Goal: Task Accomplishment & Management: Complete application form

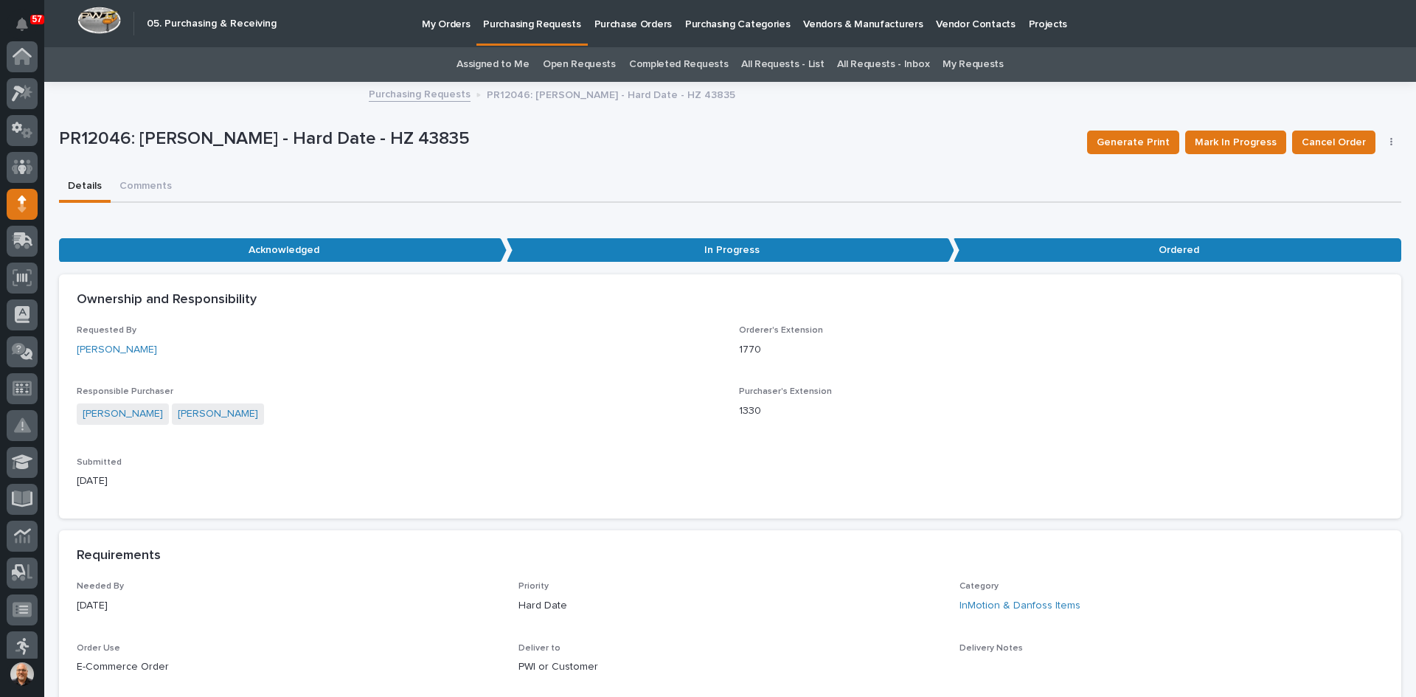
scroll to position [148, 0]
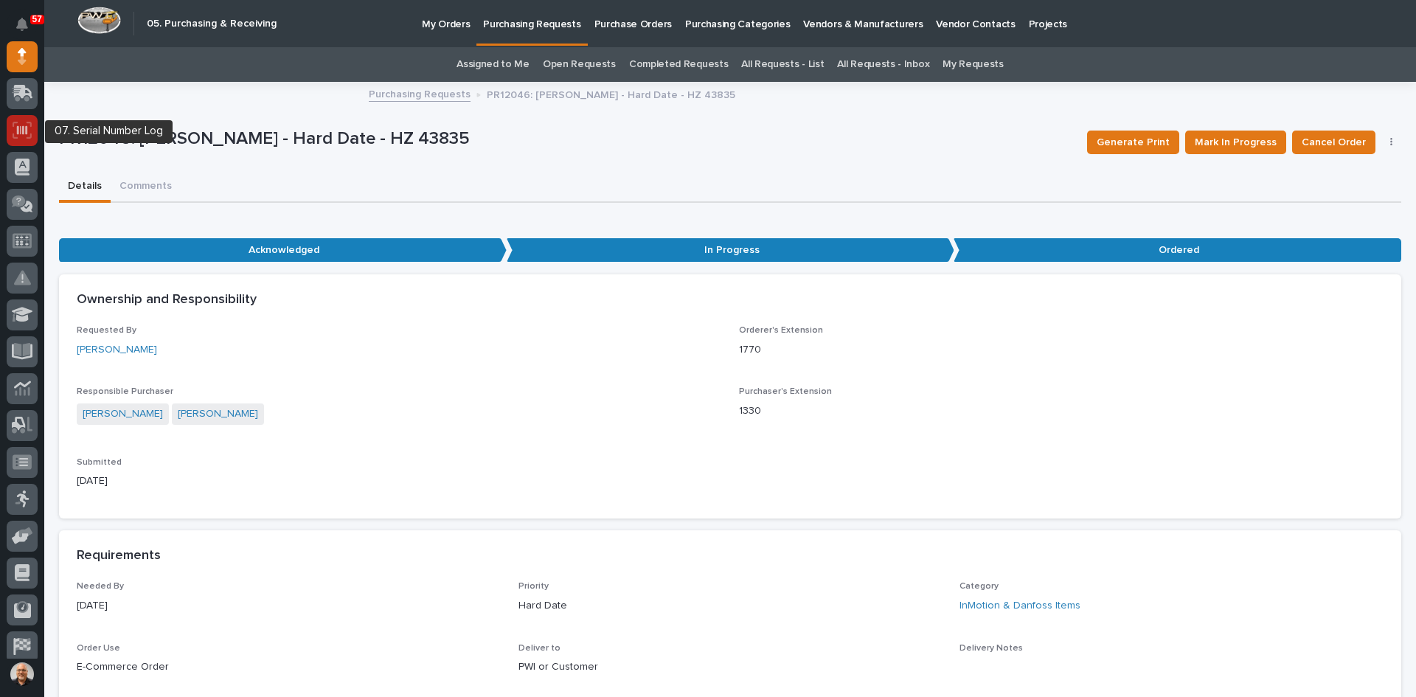
click at [22, 134] on icon at bounding box center [22, 130] width 19 height 17
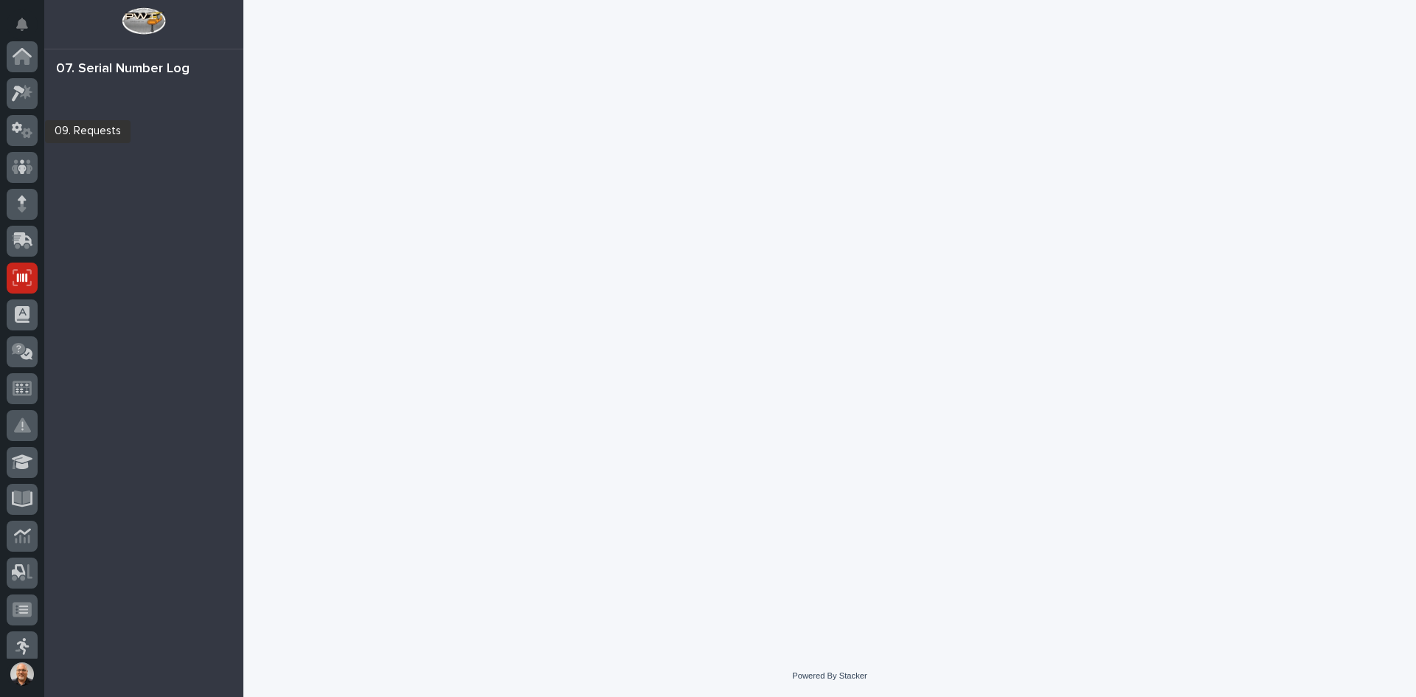
scroll to position [221, 0]
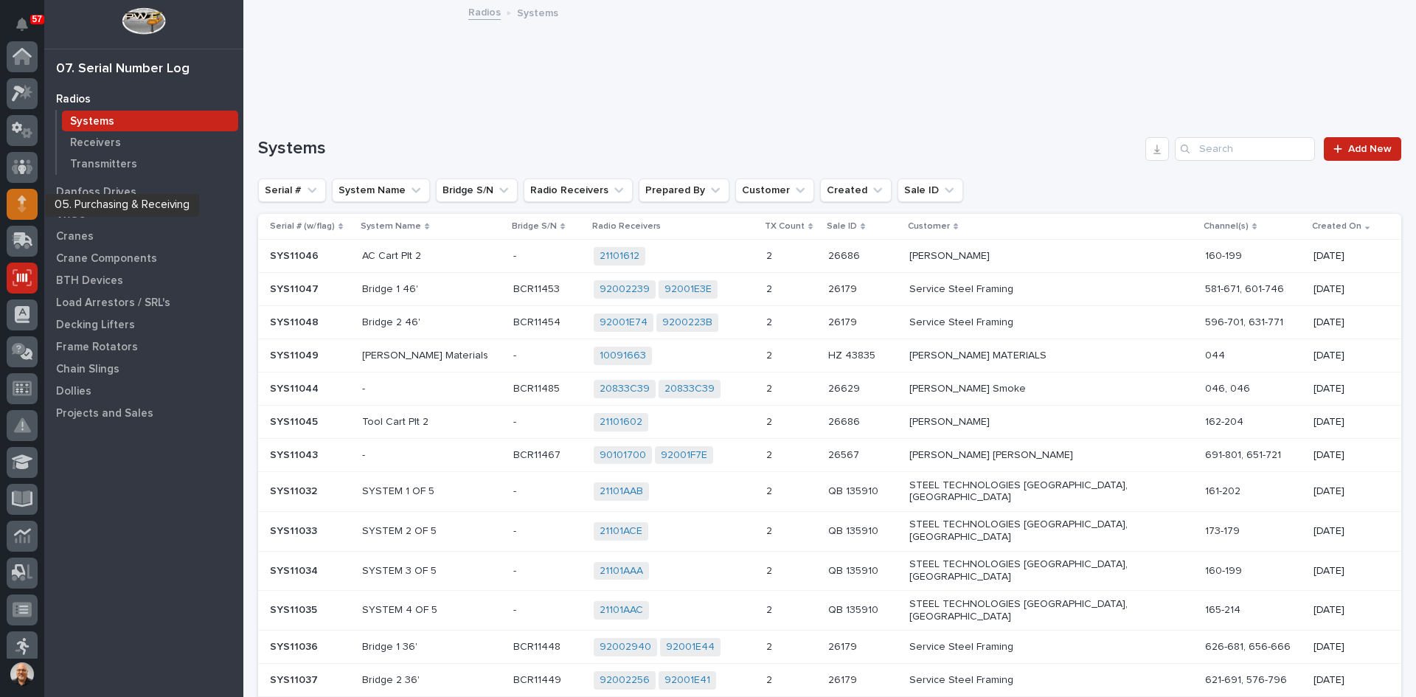
click at [16, 208] on div at bounding box center [22, 204] width 31 height 31
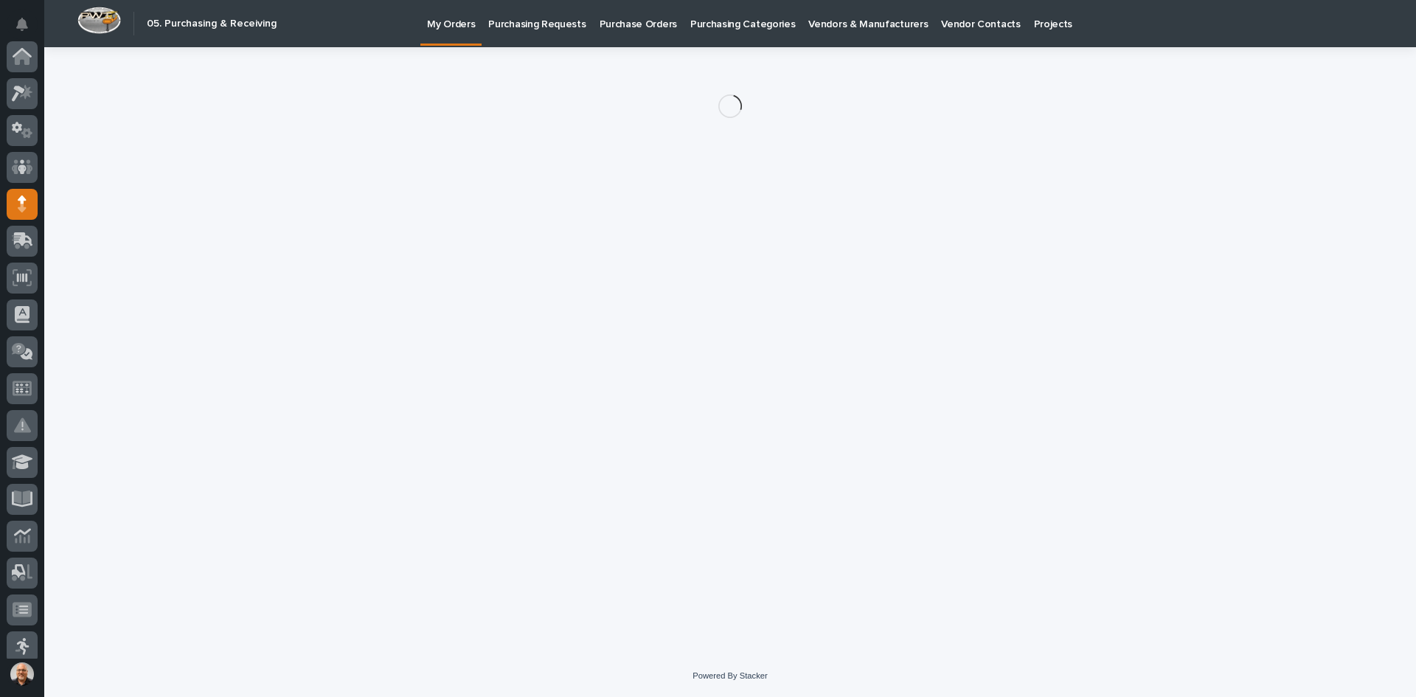
scroll to position [148, 0]
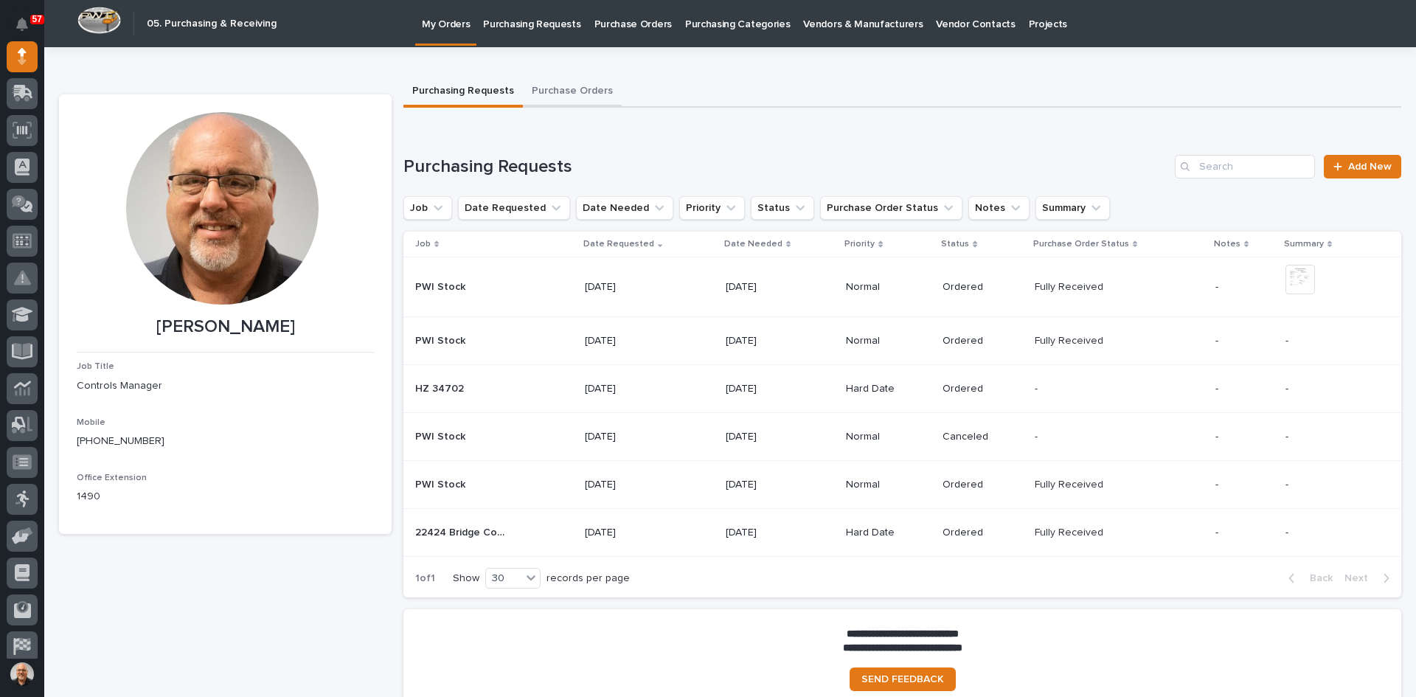
click at [566, 85] on button "Purchase Orders" at bounding box center [572, 92] width 99 height 31
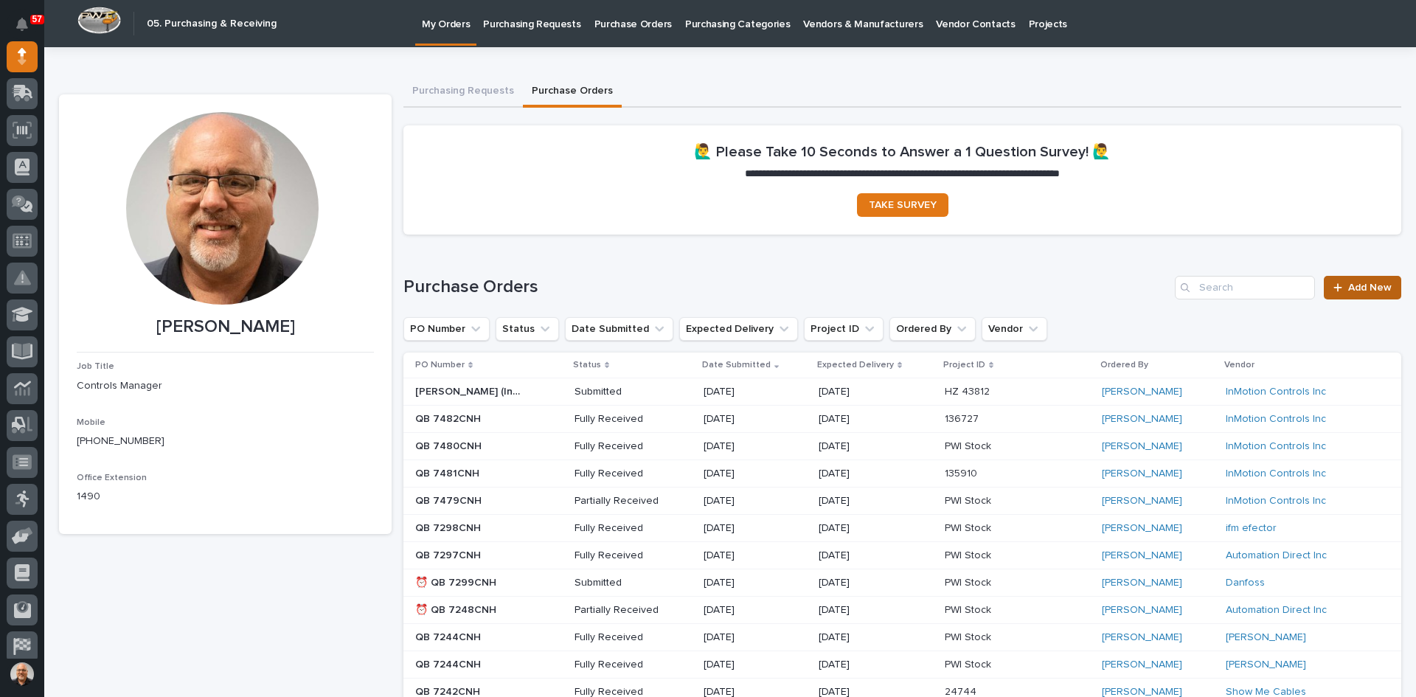
click at [1353, 287] on span "Add New" at bounding box center [1370, 287] width 44 height 10
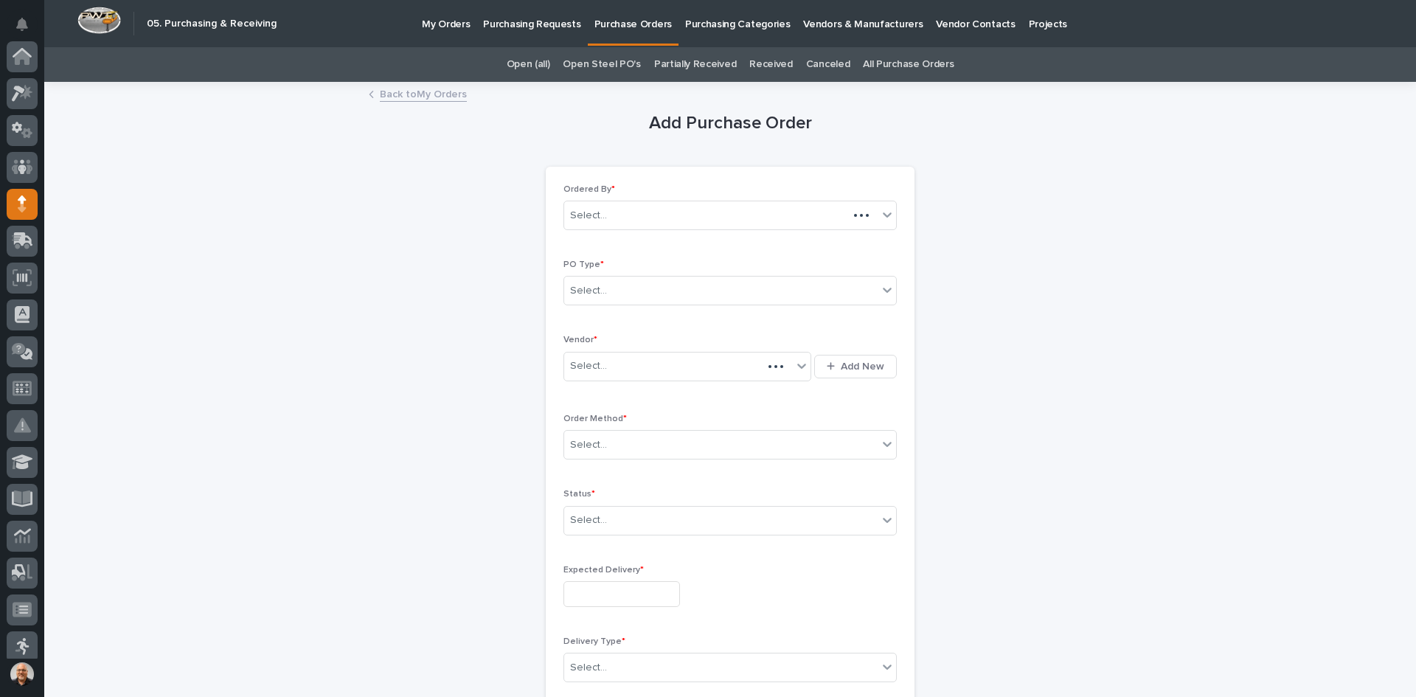
scroll to position [148, 0]
click at [622, 288] on div "Select..." at bounding box center [720, 291] width 313 height 24
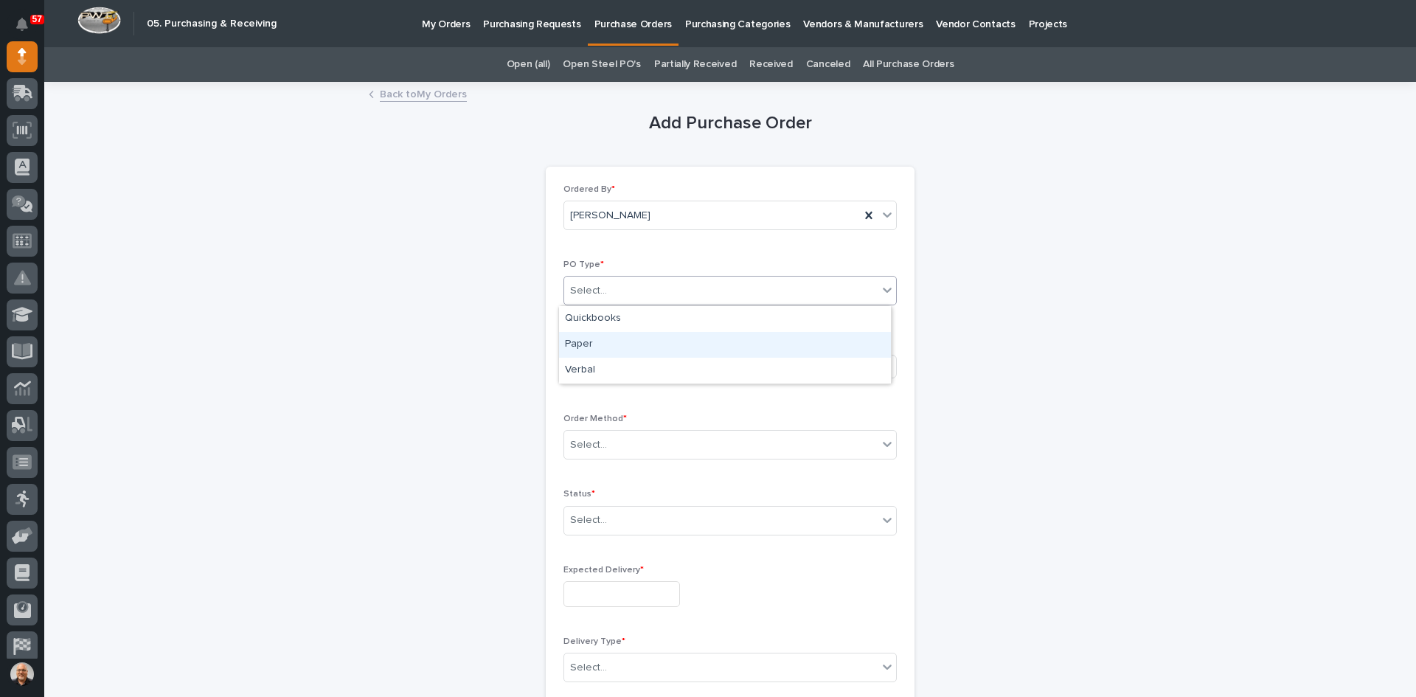
click at [589, 343] on div "Paper" at bounding box center [725, 345] width 332 height 26
click at [608, 362] on input "text" at bounding box center [608, 366] width 1 height 13
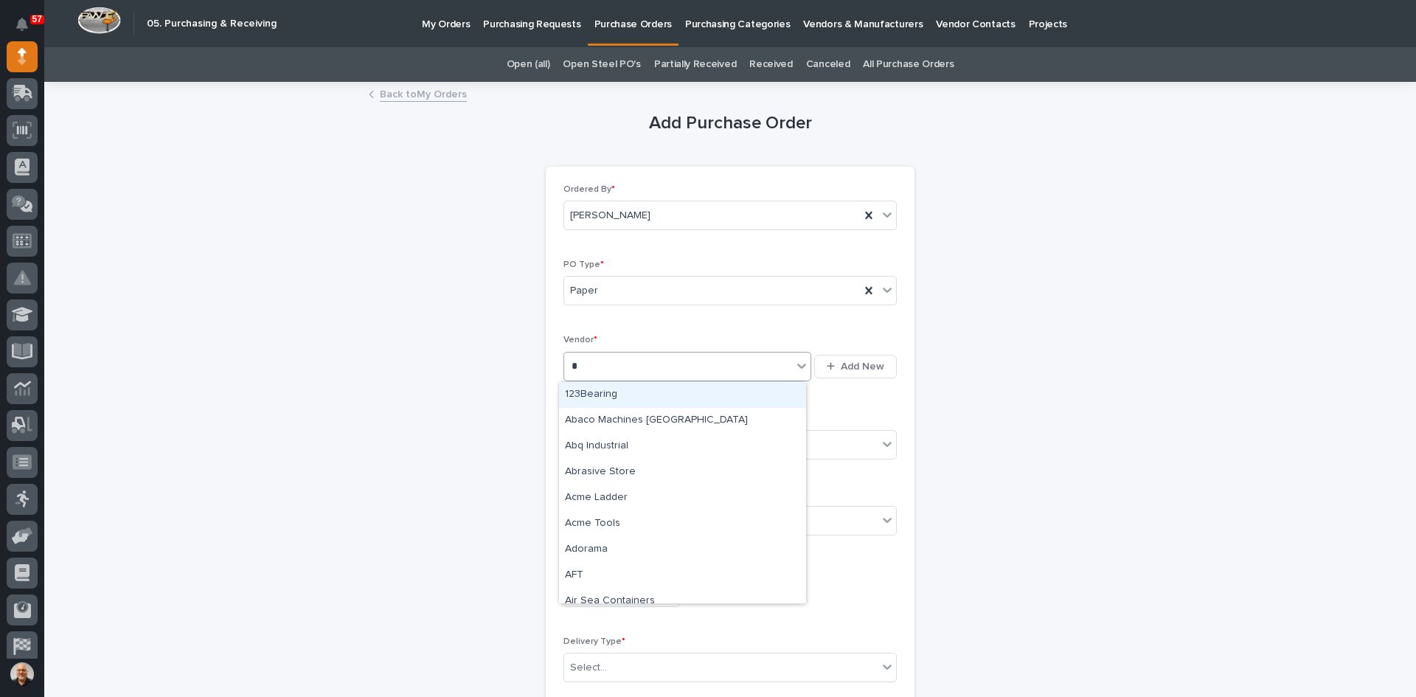
type input "**"
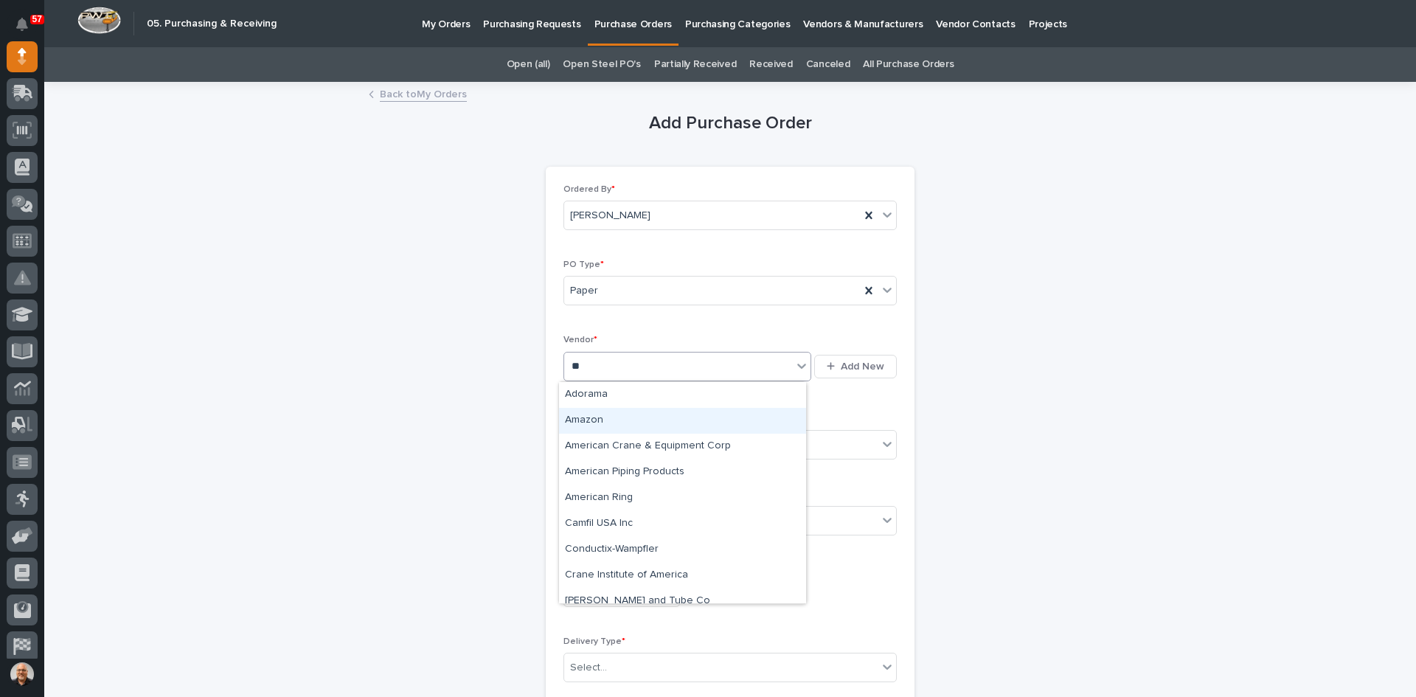
click at [595, 416] on div "Amazon" at bounding box center [682, 421] width 247 height 26
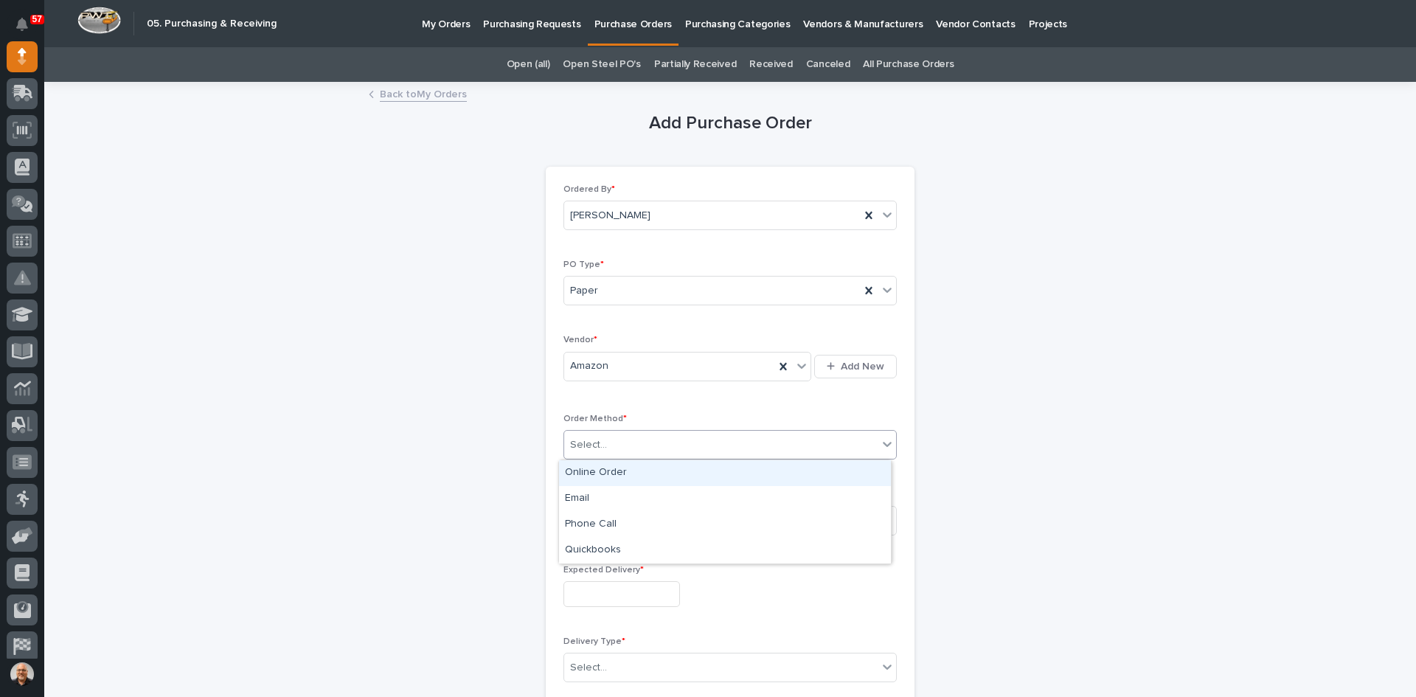
click at [604, 446] on div "Select..." at bounding box center [720, 445] width 313 height 24
click at [613, 471] on div "Online Order" at bounding box center [725, 473] width 332 height 26
click at [600, 522] on div "Select..." at bounding box center [588, 520] width 37 height 15
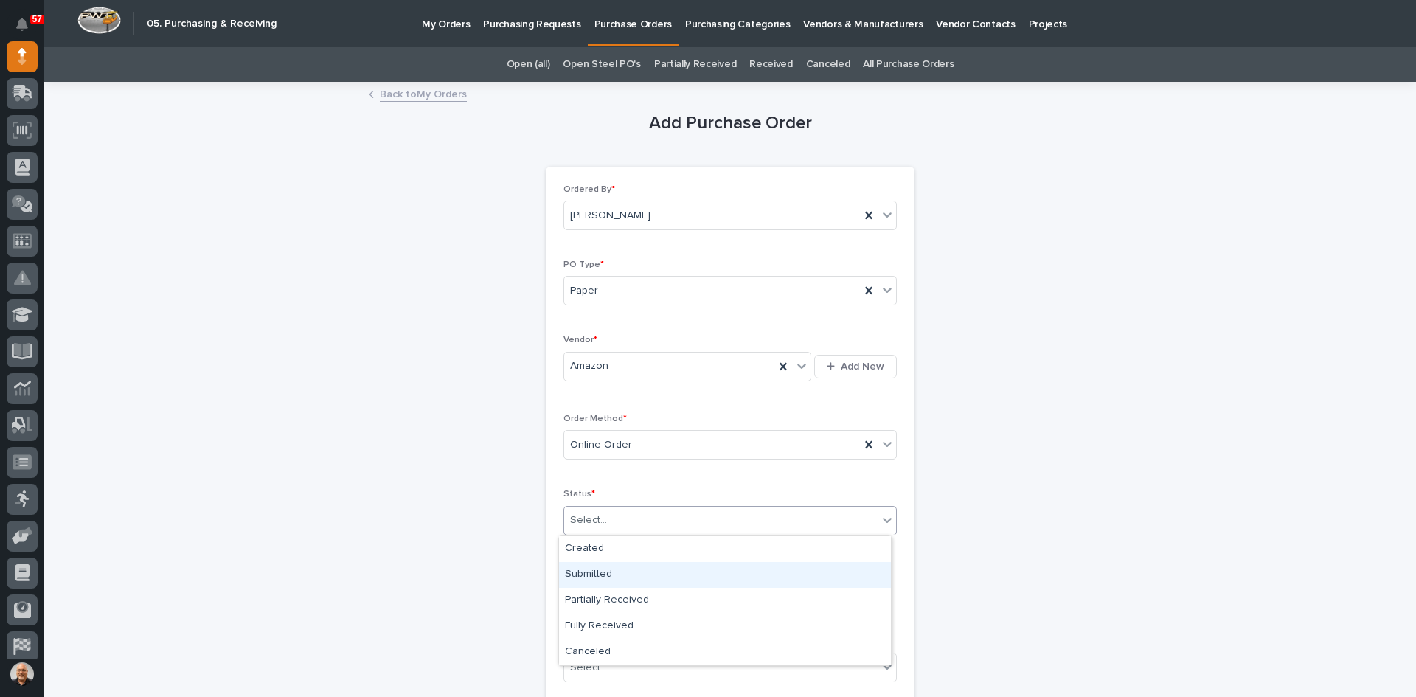
click at [595, 573] on div "Submitted" at bounding box center [725, 575] width 332 height 26
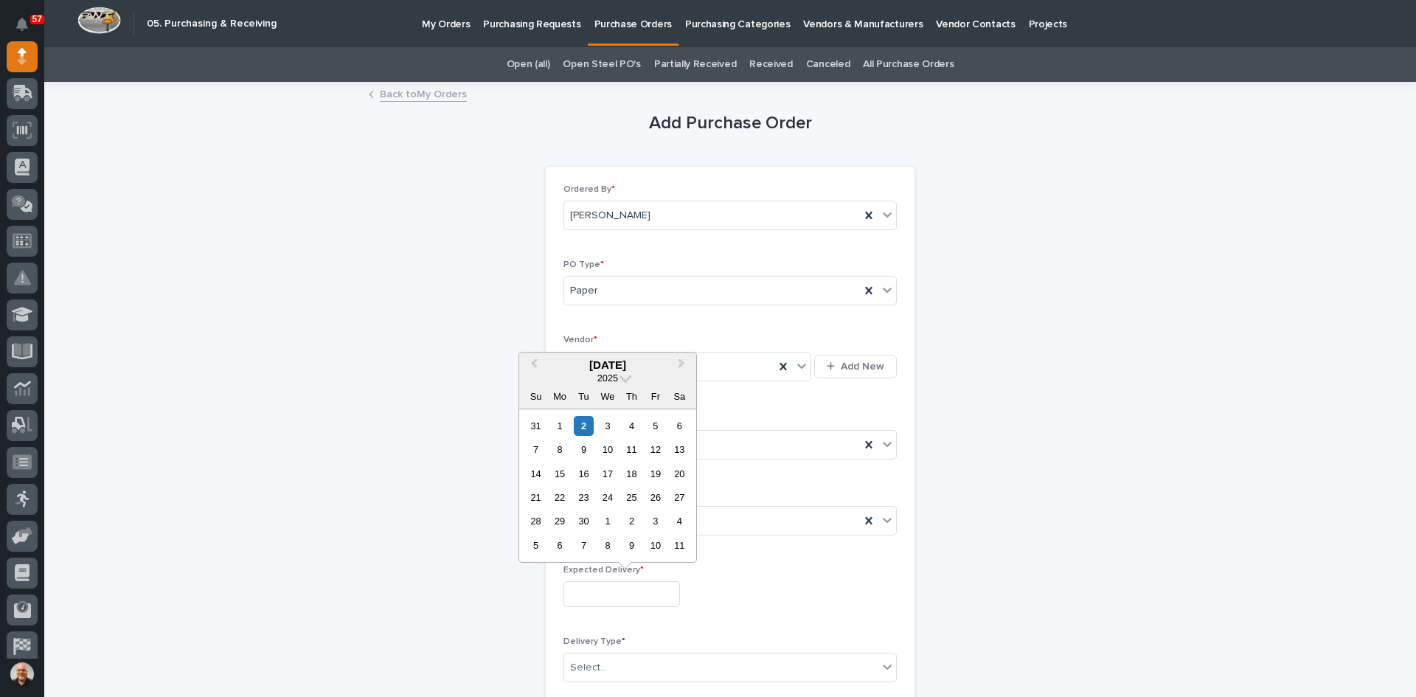
click at [592, 594] on input "text" at bounding box center [621, 594] width 117 height 26
click at [563, 471] on div "15" at bounding box center [559, 474] width 20 height 20
type input "**********"
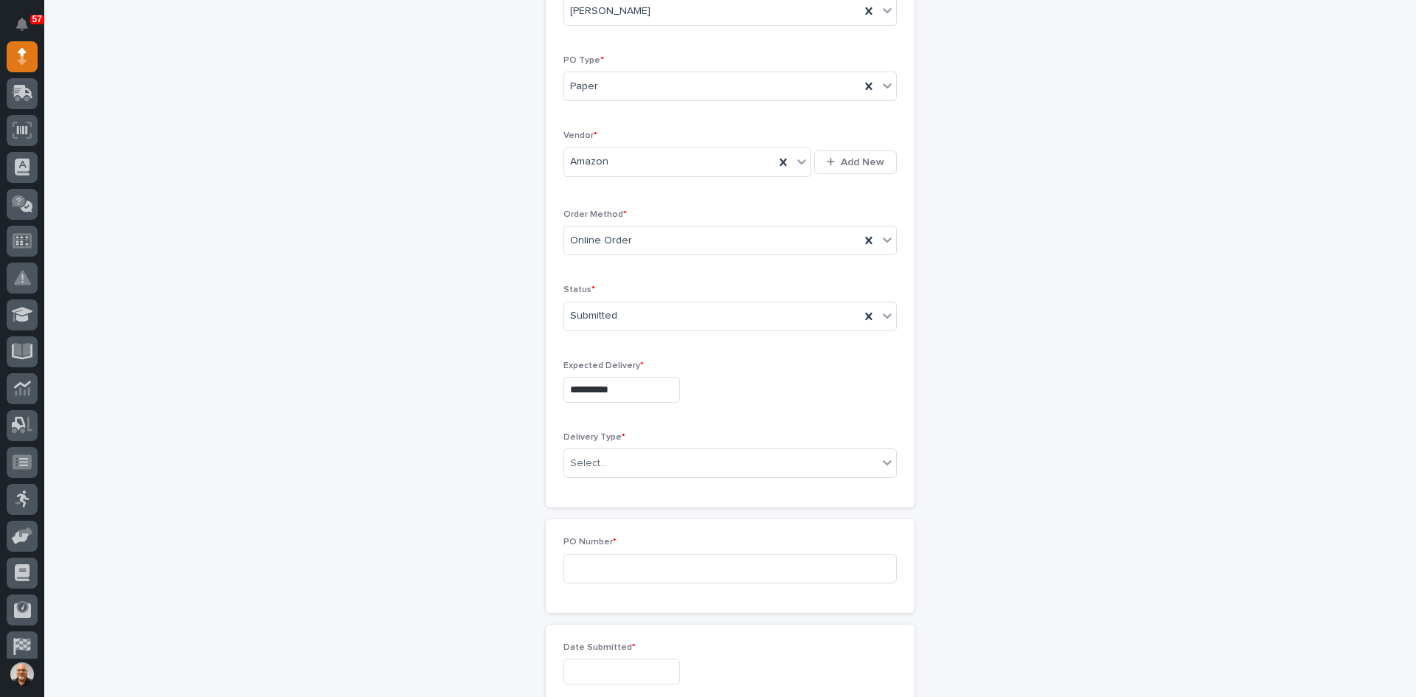
scroll to position [221, 0]
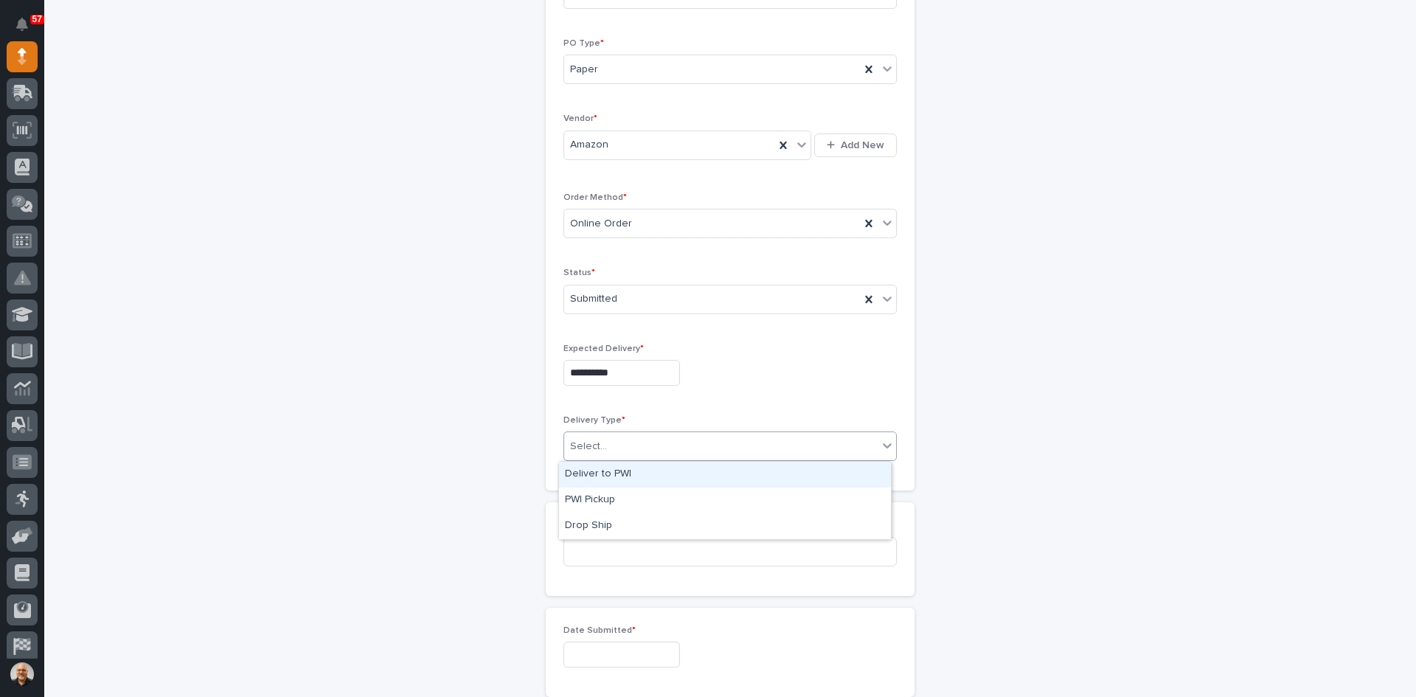
click at [606, 445] on div "Select..." at bounding box center [720, 446] width 313 height 24
click at [609, 473] on div "Deliver to PWI" at bounding box center [725, 475] width 332 height 26
click at [592, 555] on input at bounding box center [729, 552] width 333 height 30
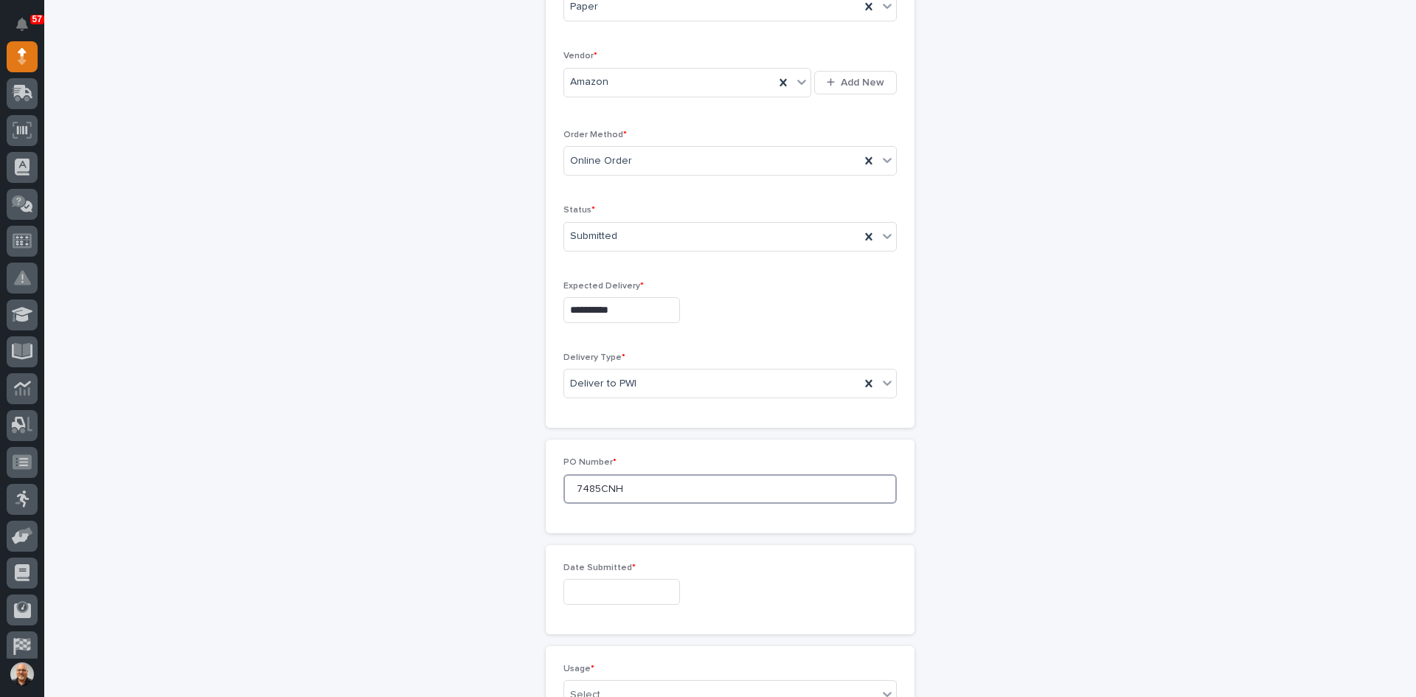
scroll to position [369, 0]
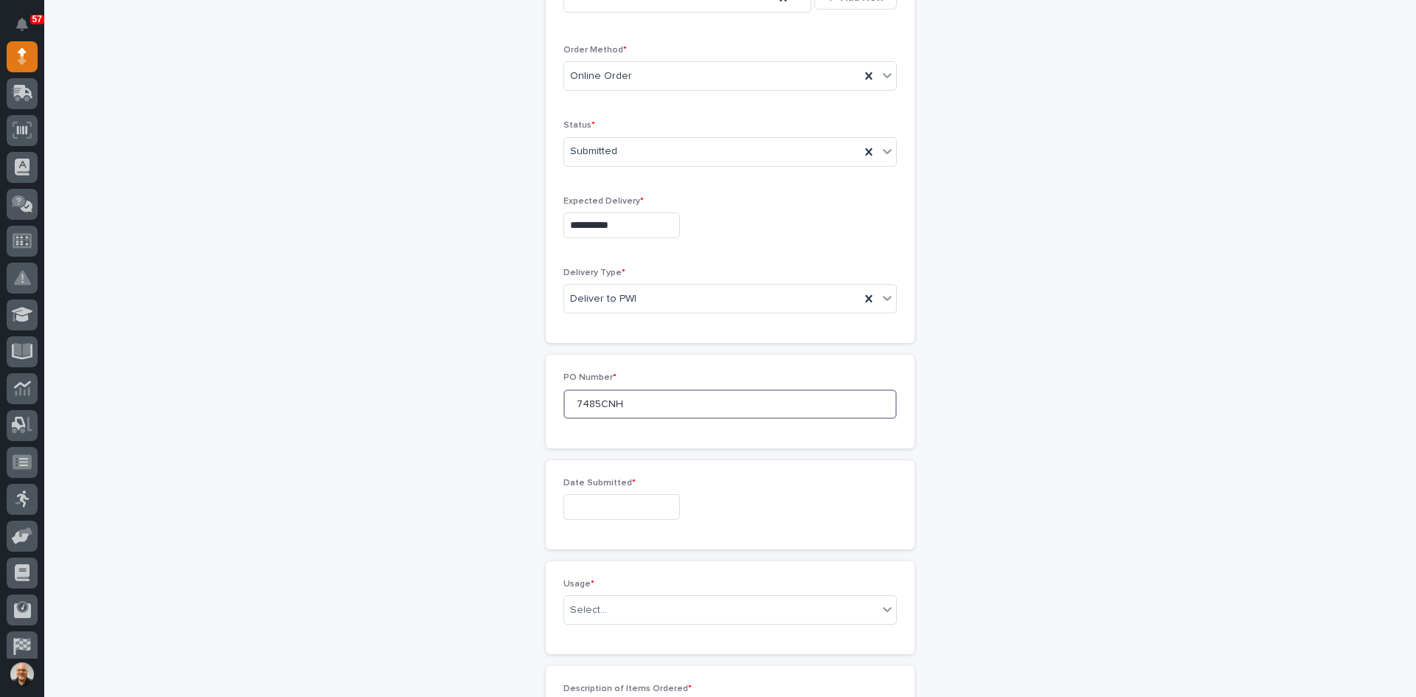
type input "7485CNH"
click at [598, 507] on input "text" at bounding box center [621, 507] width 117 height 26
click at [534, 274] on span "Previous Month" at bounding box center [534, 277] width 0 height 19
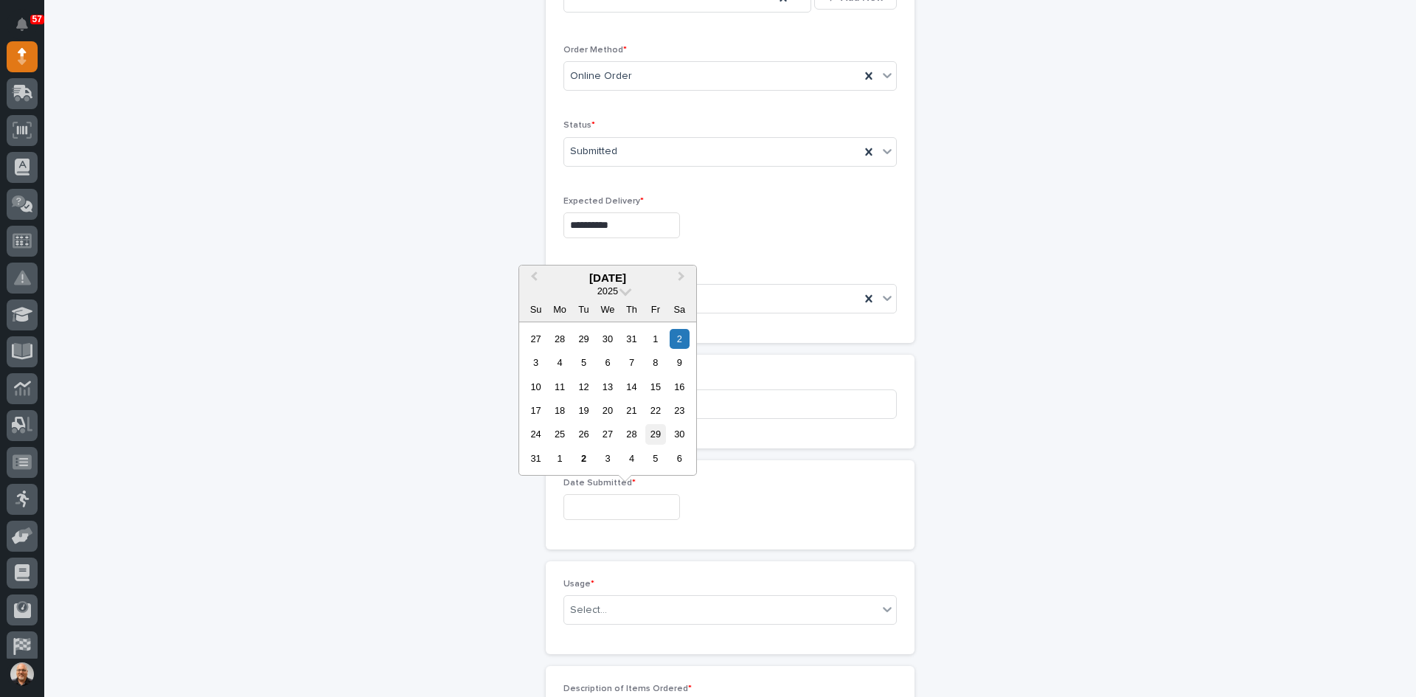
click at [656, 434] on div "29" at bounding box center [655, 434] width 20 height 20
type input "**********"
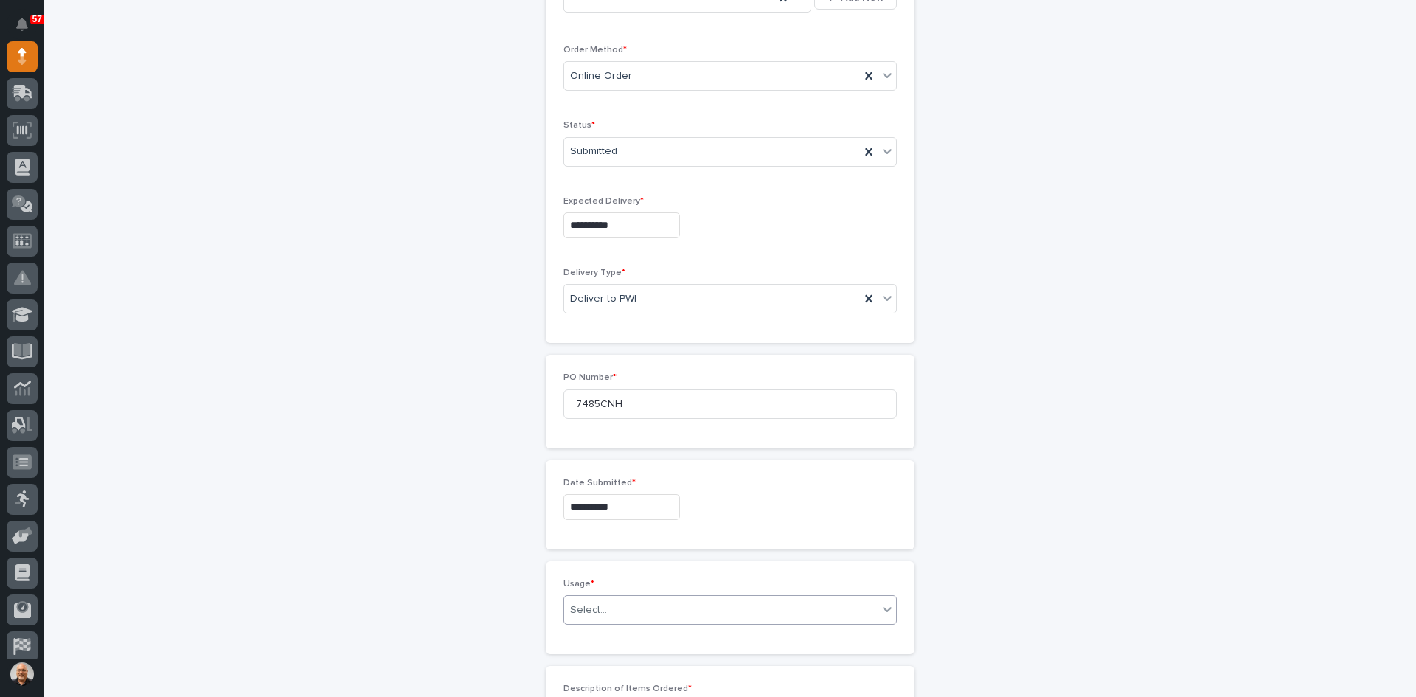
click at [609, 605] on div "Select..." at bounding box center [720, 610] width 313 height 24
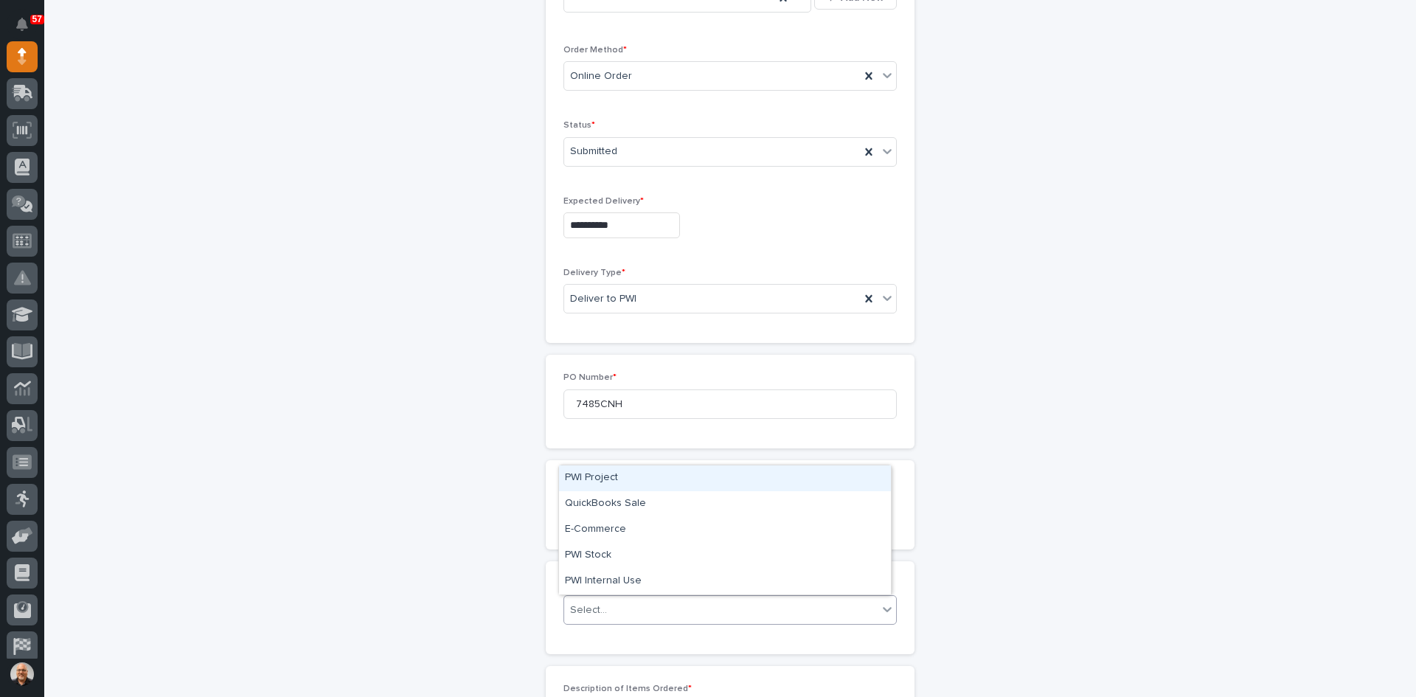
click at [593, 478] on div "PWI Project" at bounding box center [725, 478] width 332 height 26
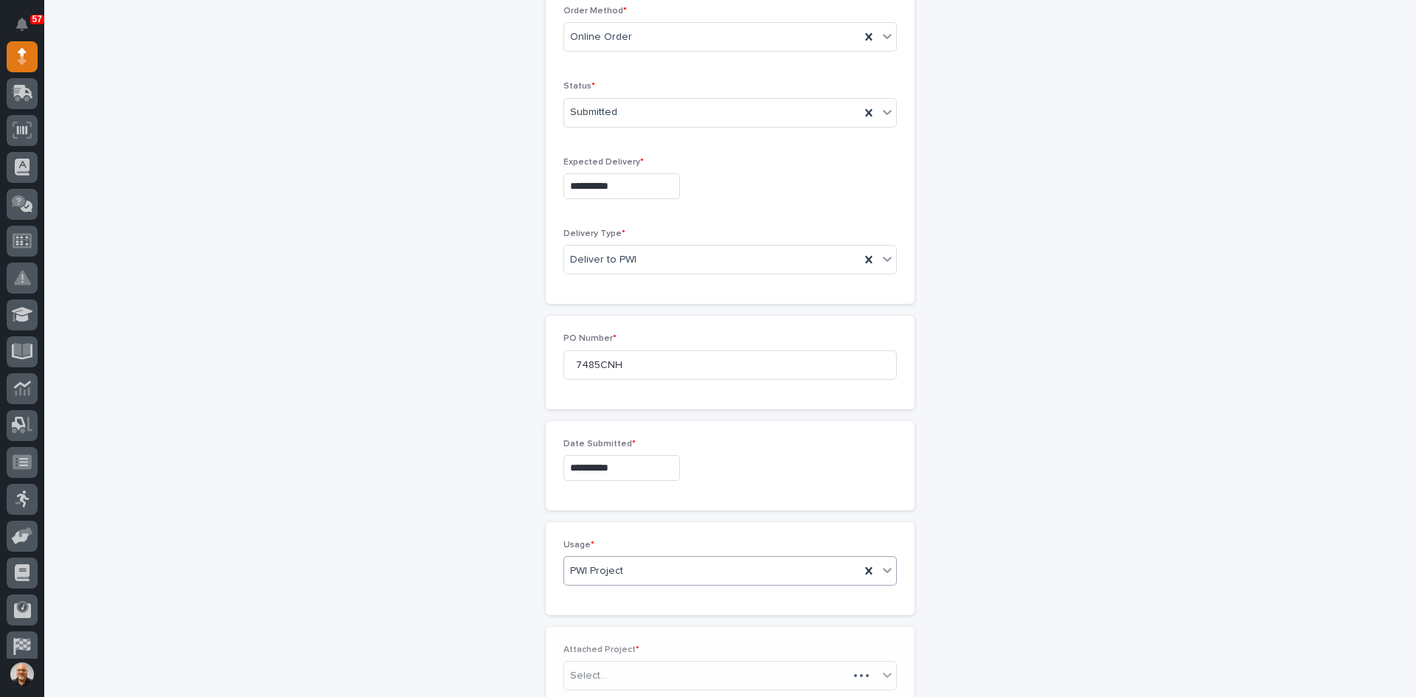
scroll to position [421, 0]
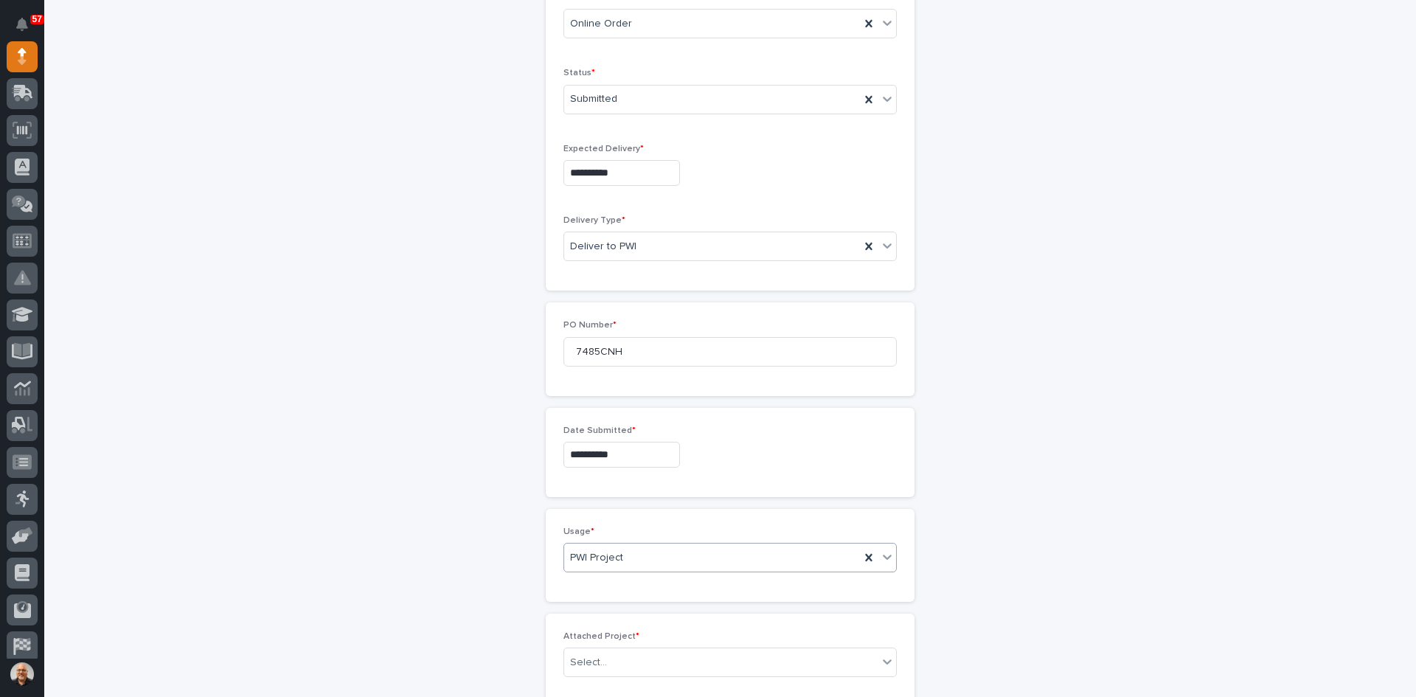
click at [637, 561] on div "PWI Project" at bounding box center [712, 558] width 296 height 24
click at [634, 559] on div "PWI Project" at bounding box center [712, 558] width 296 height 24
click at [612, 662] on div "Select..." at bounding box center [720, 663] width 313 height 24
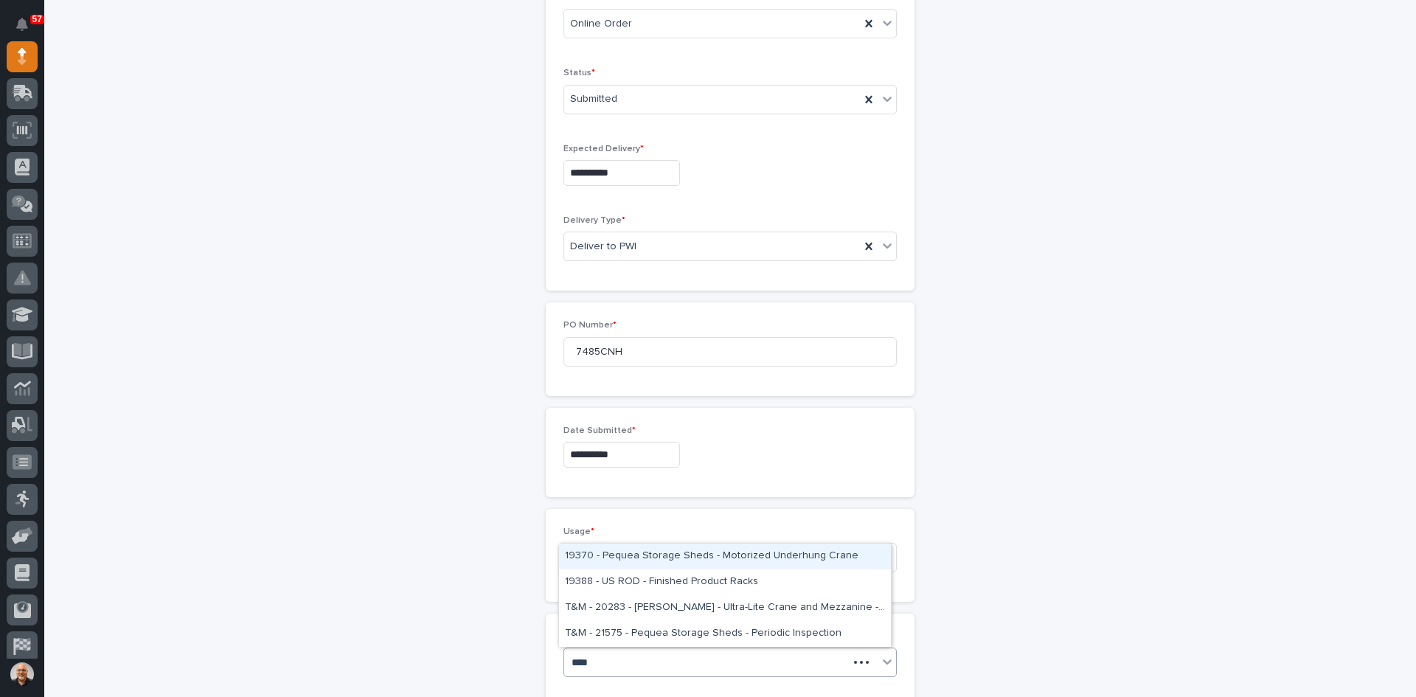
type input "*****"
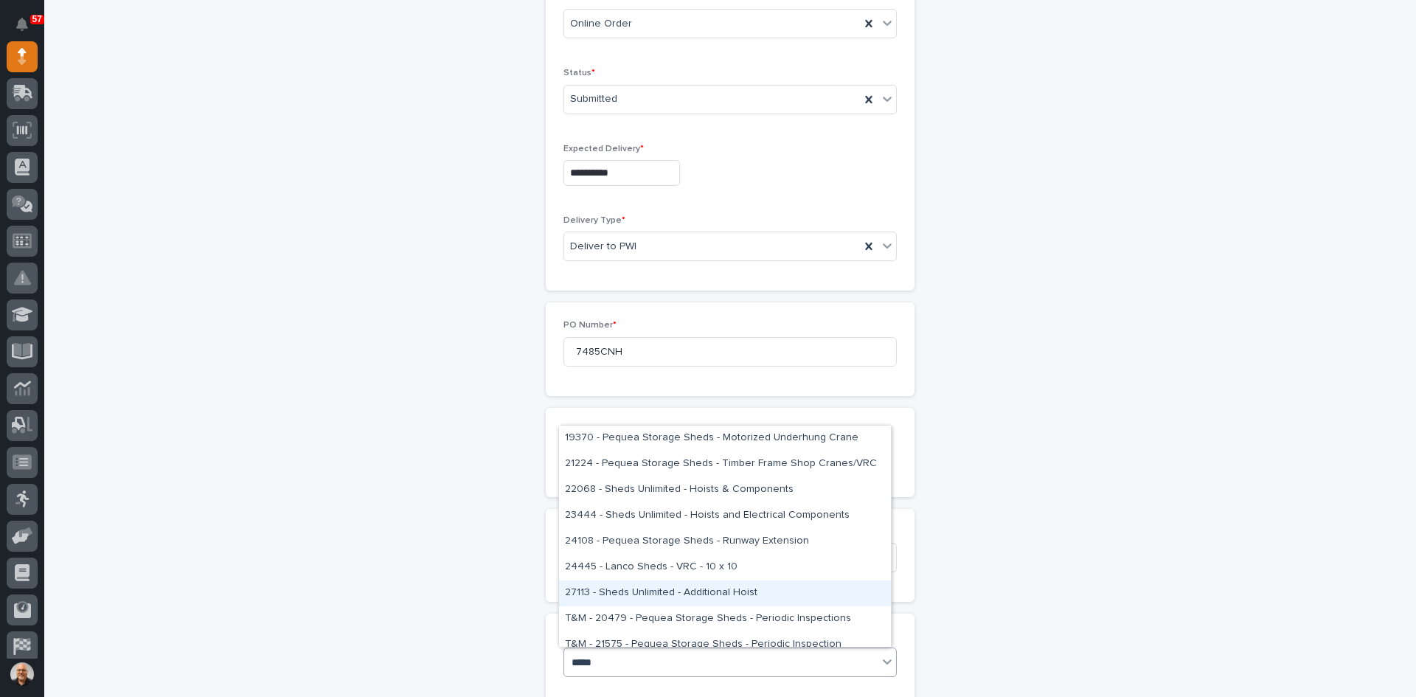
click at [592, 594] on div "27113 - Sheds Unlimited - Additional Hoist" at bounding box center [725, 593] width 332 height 26
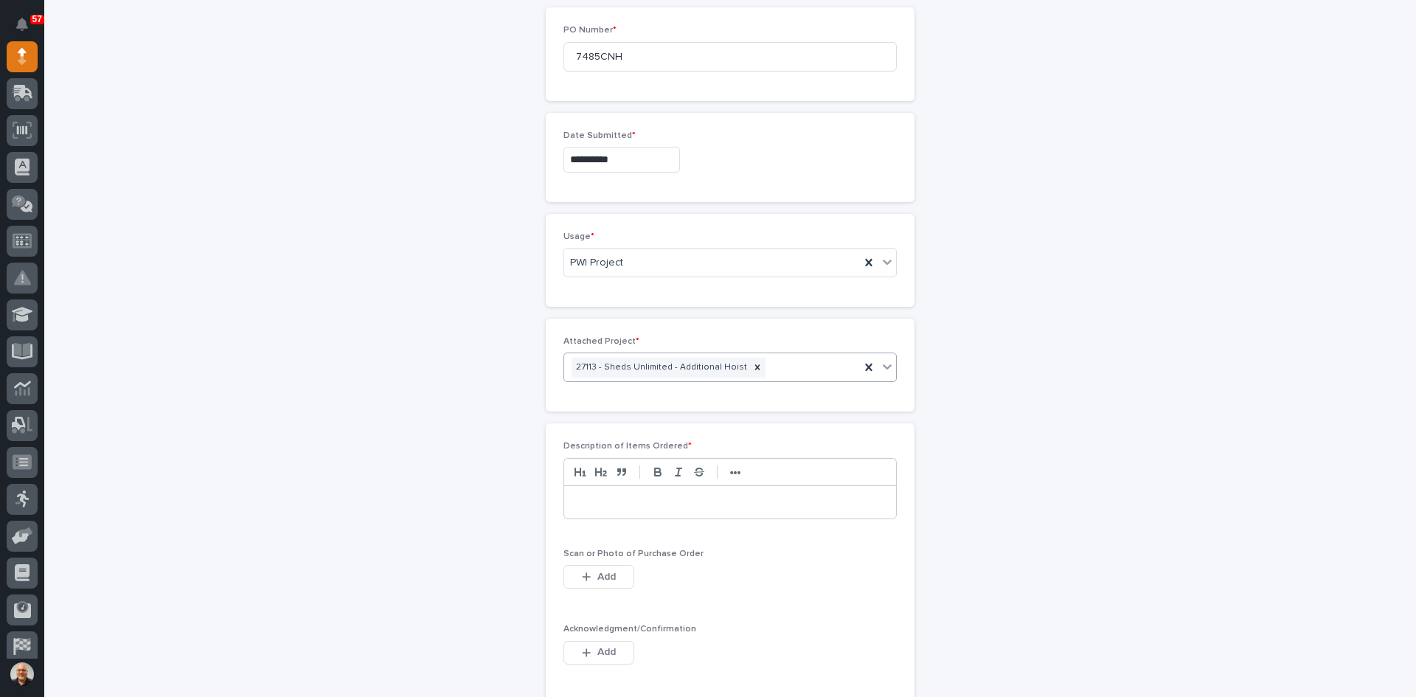
scroll to position [790, 0]
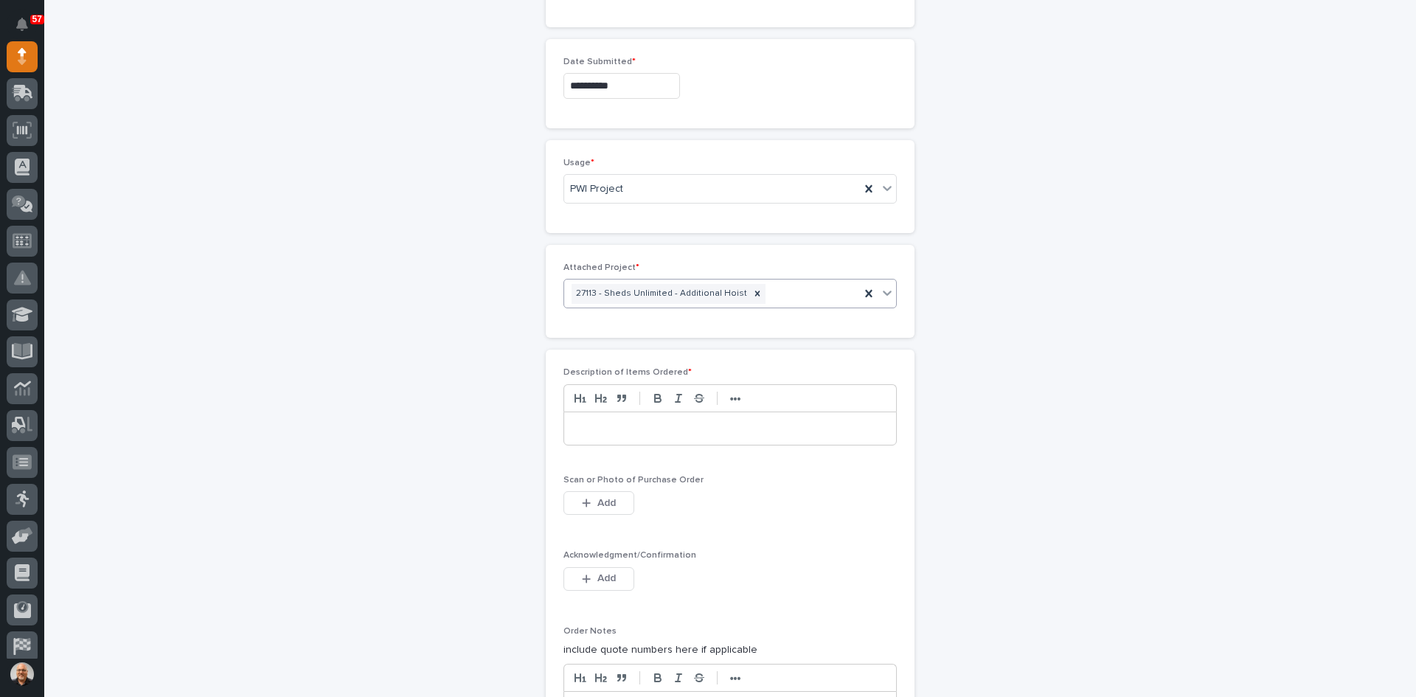
click at [763, 296] on div "27113 - Sheds Unlimited - Additional Hoist" at bounding box center [712, 294] width 296 height 26
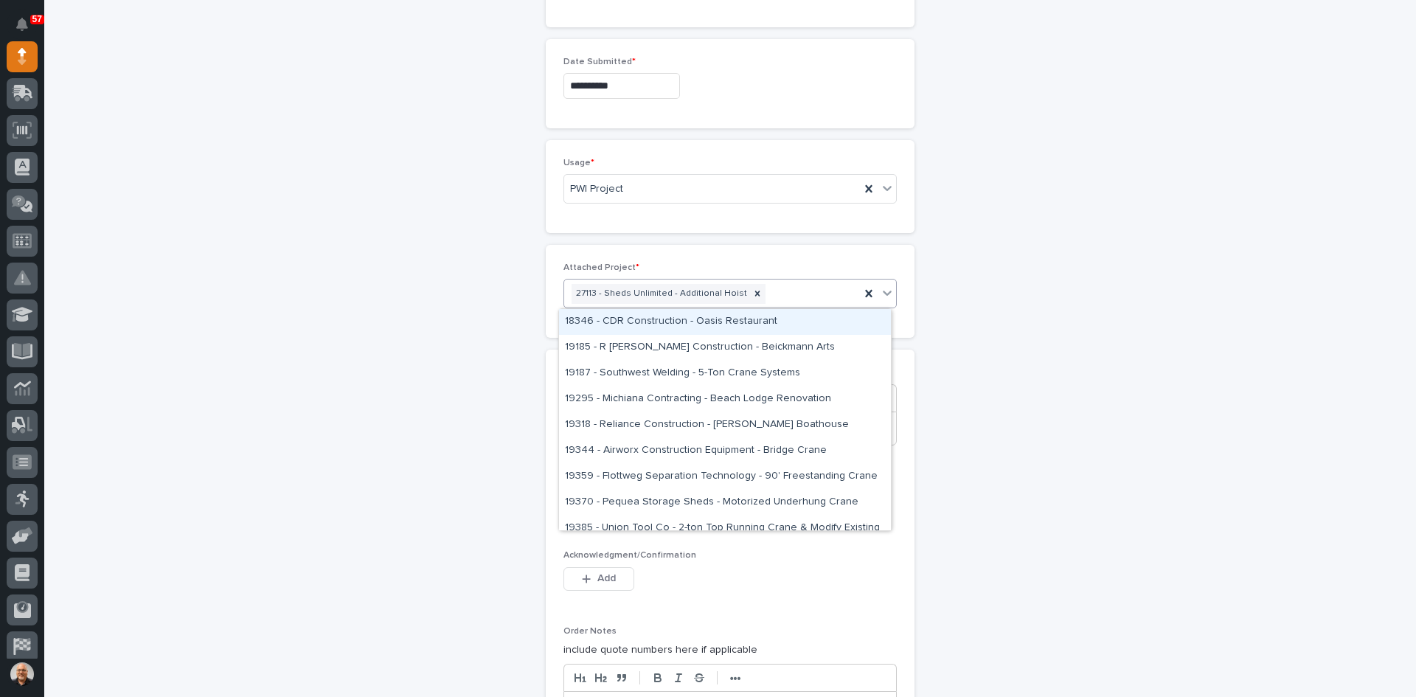
click at [763, 296] on div "27113 - Sheds Unlimited - Additional Hoist" at bounding box center [712, 294] width 296 height 26
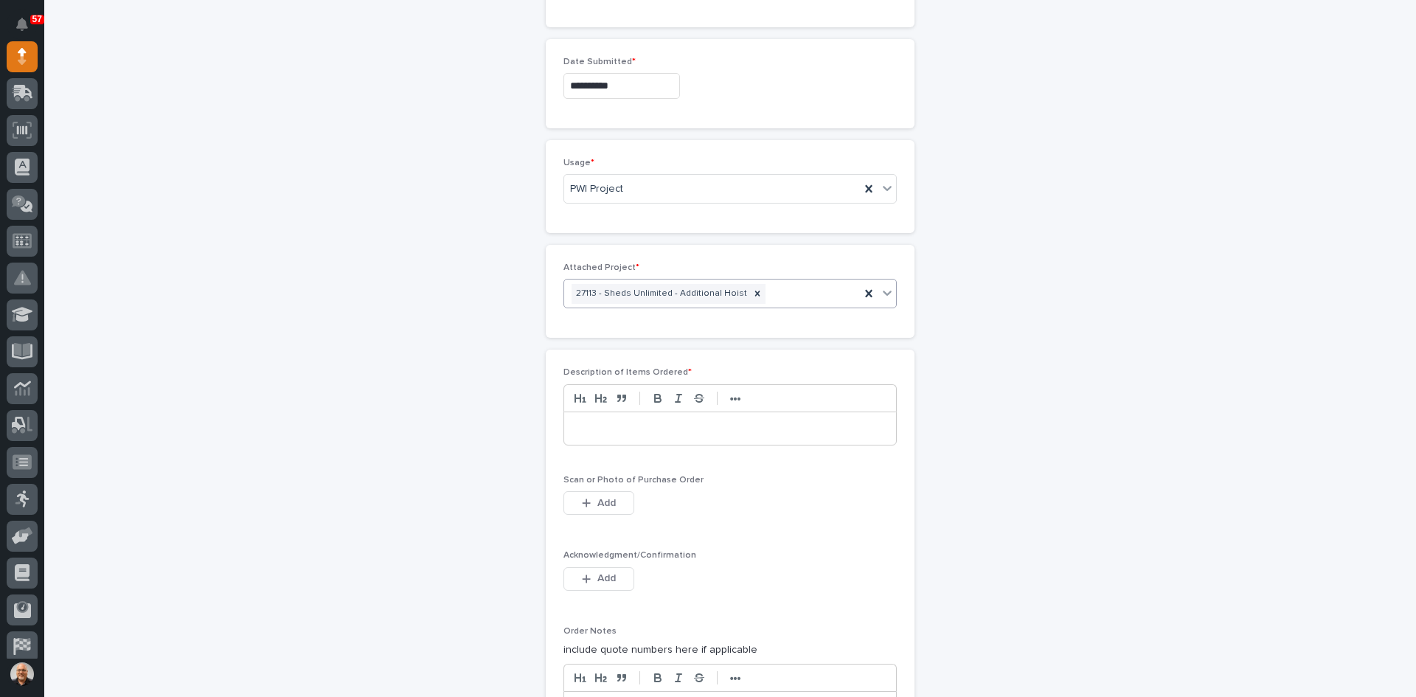
click at [579, 430] on p at bounding box center [730, 428] width 310 height 15
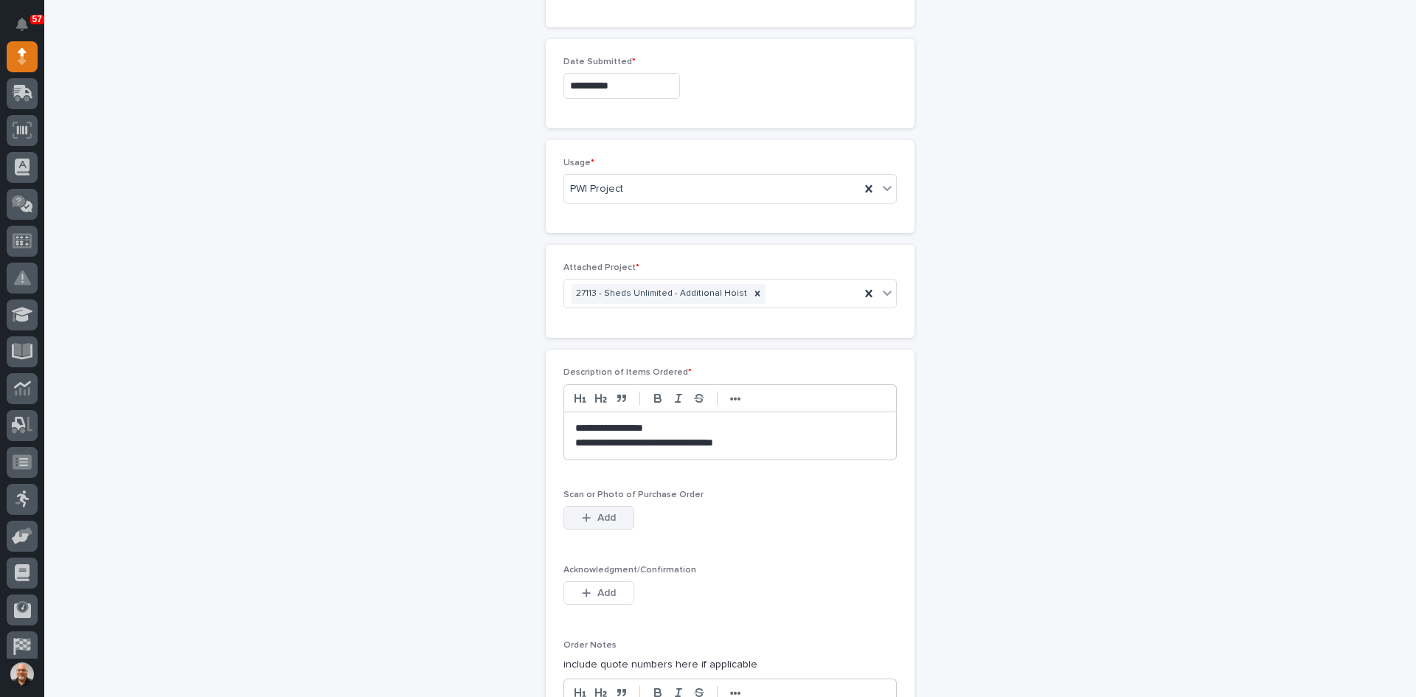
click at [606, 518] on span "Add" at bounding box center [606, 517] width 18 height 13
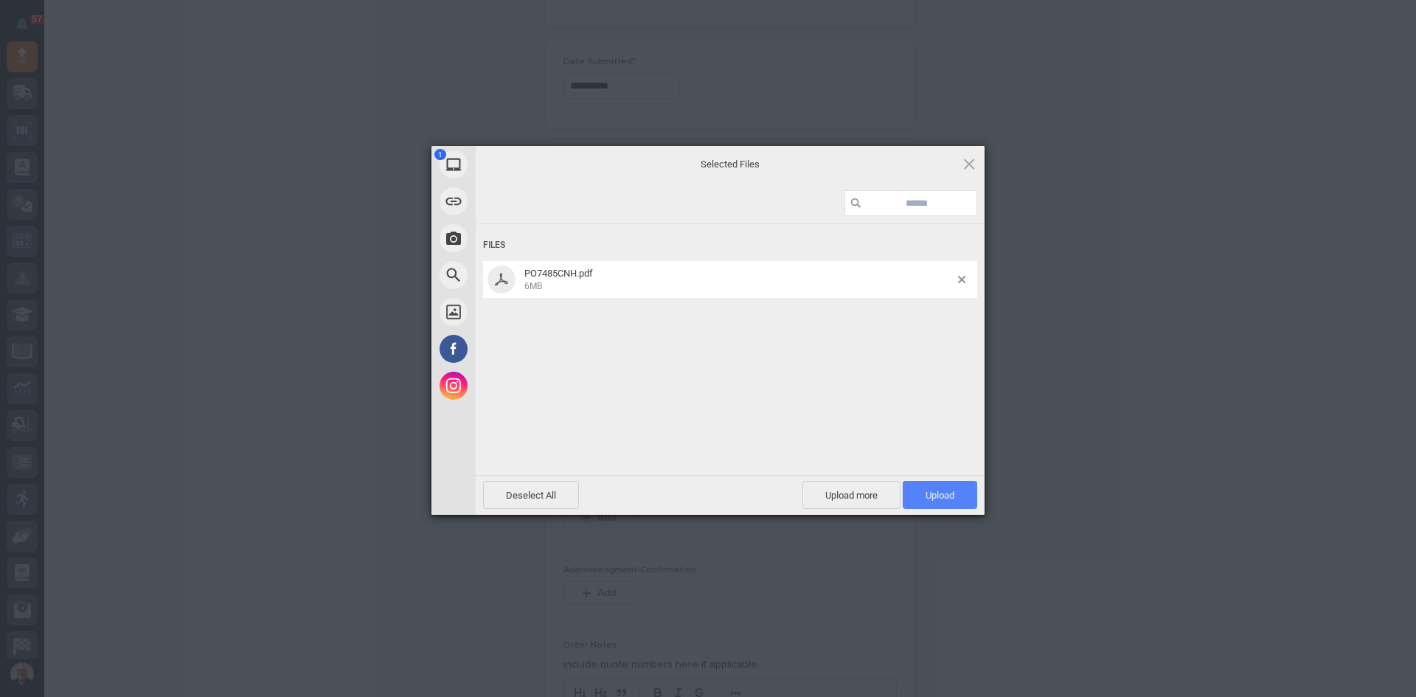
click at [943, 494] on span "Upload 1" at bounding box center [940, 495] width 29 height 11
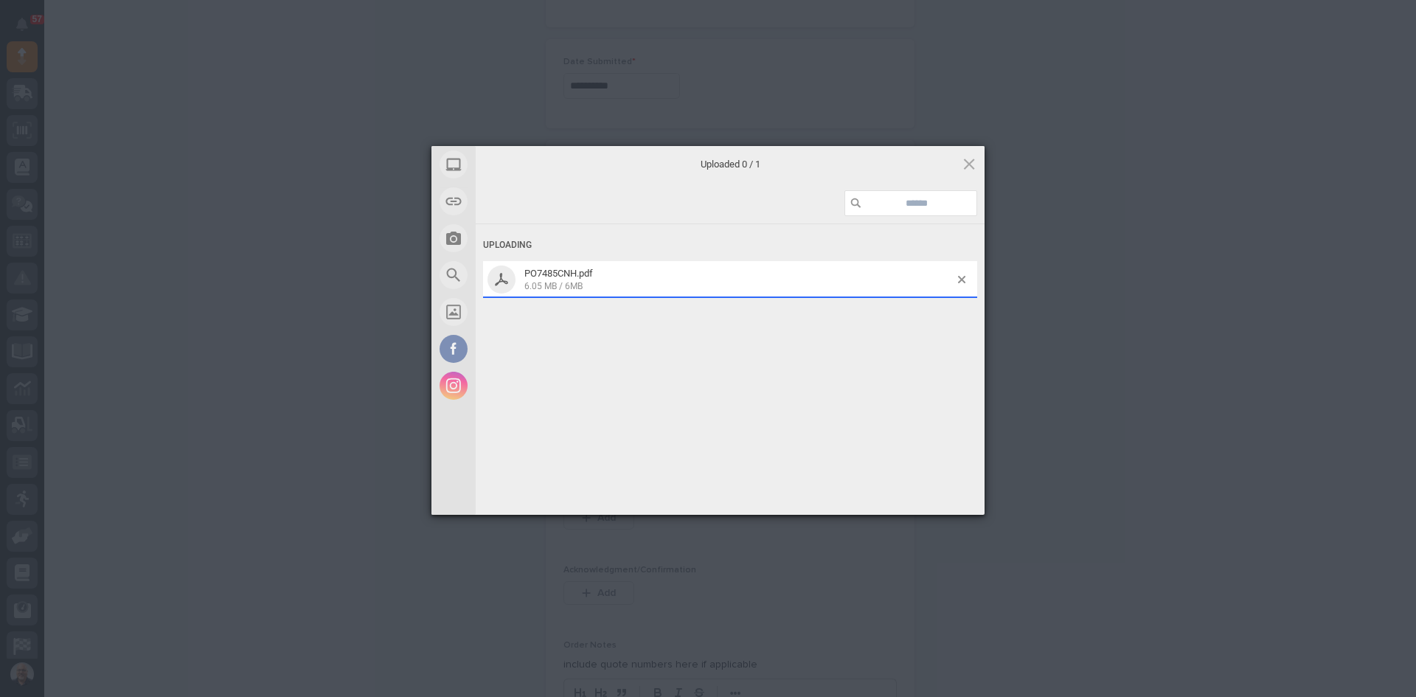
scroll to position [816, 0]
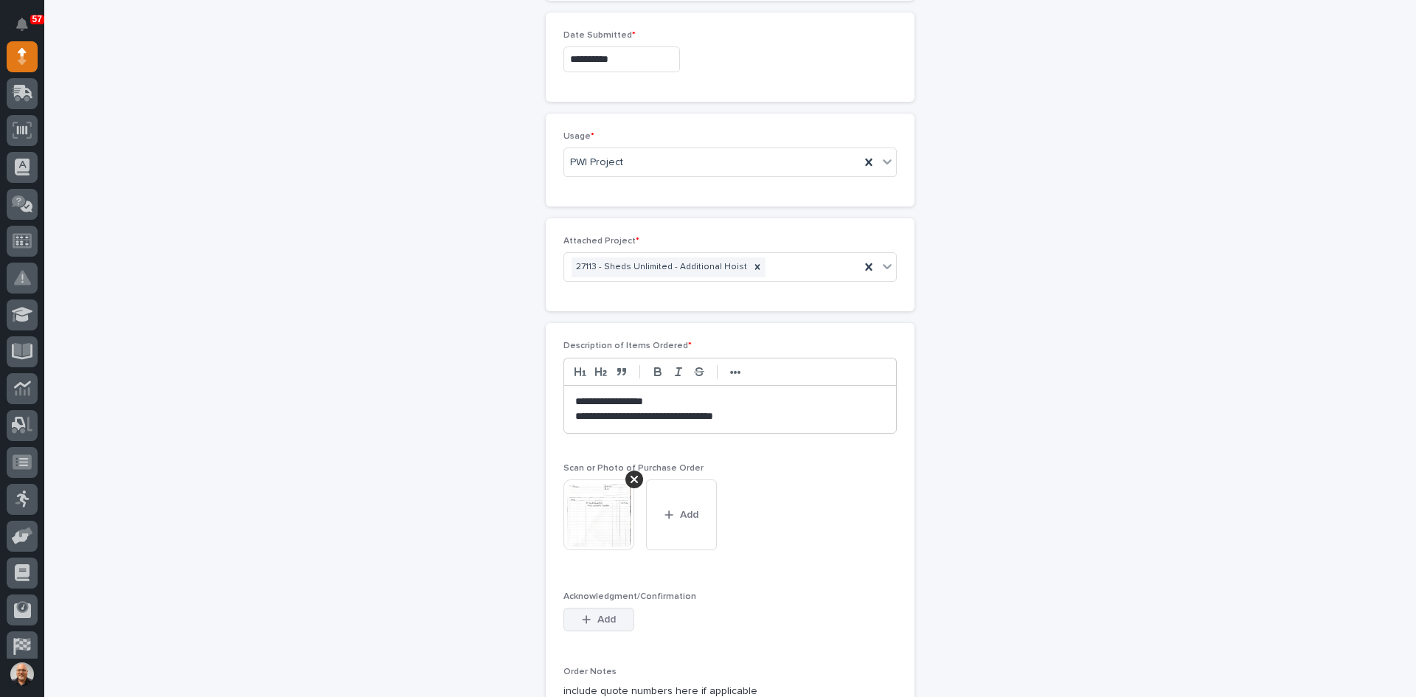
click at [604, 619] on span "Add" at bounding box center [606, 619] width 18 height 13
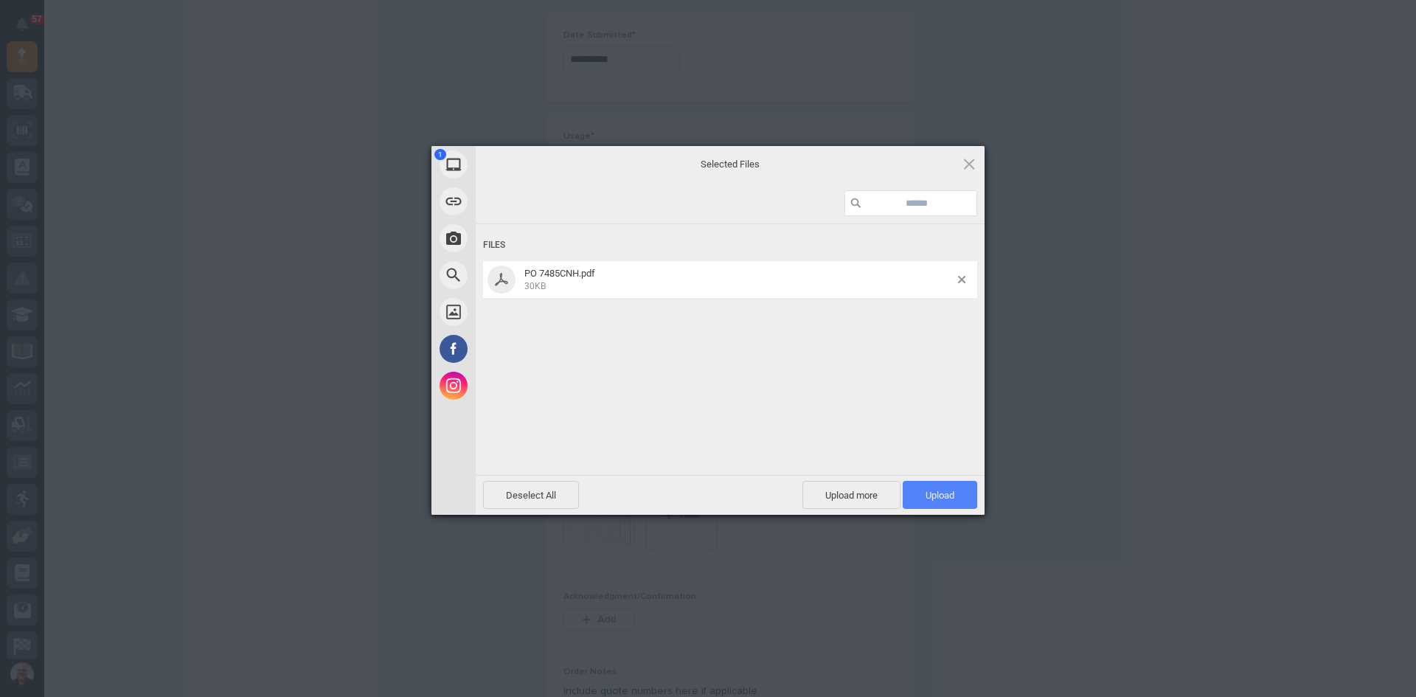
click at [932, 494] on span "Upload 1" at bounding box center [940, 495] width 29 height 11
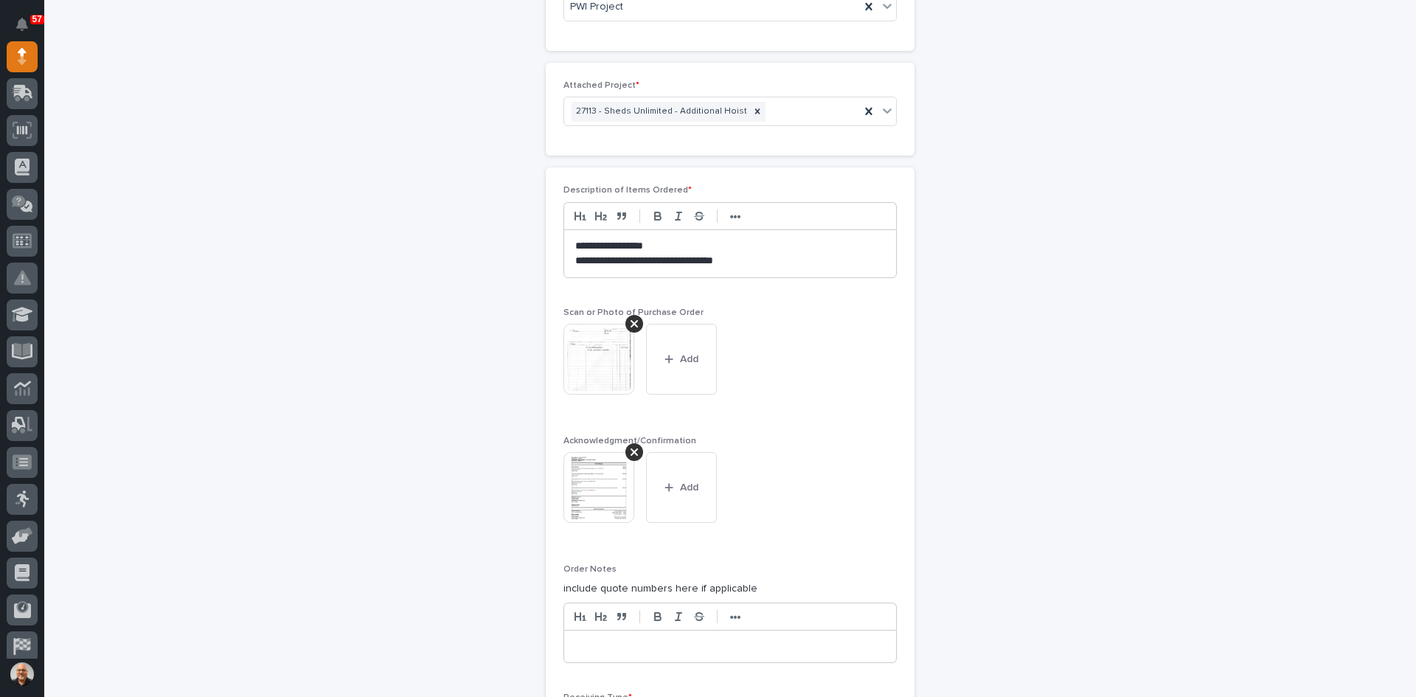
scroll to position [1212, 0]
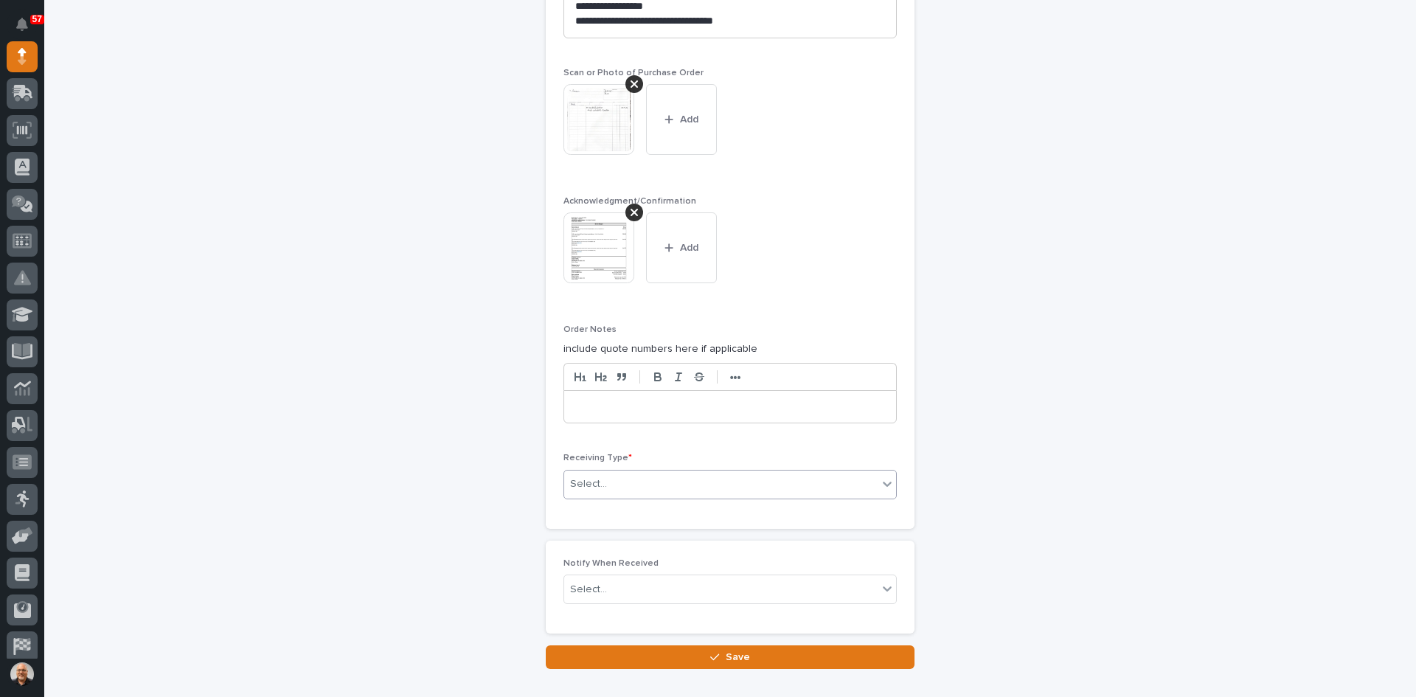
click at [622, 487] on div "Select..." at bounding box center [720, 484] width 313 height 24
click at [598, 588] on div "Deliver to" at bounding box center [725, 591] width 332 height 26
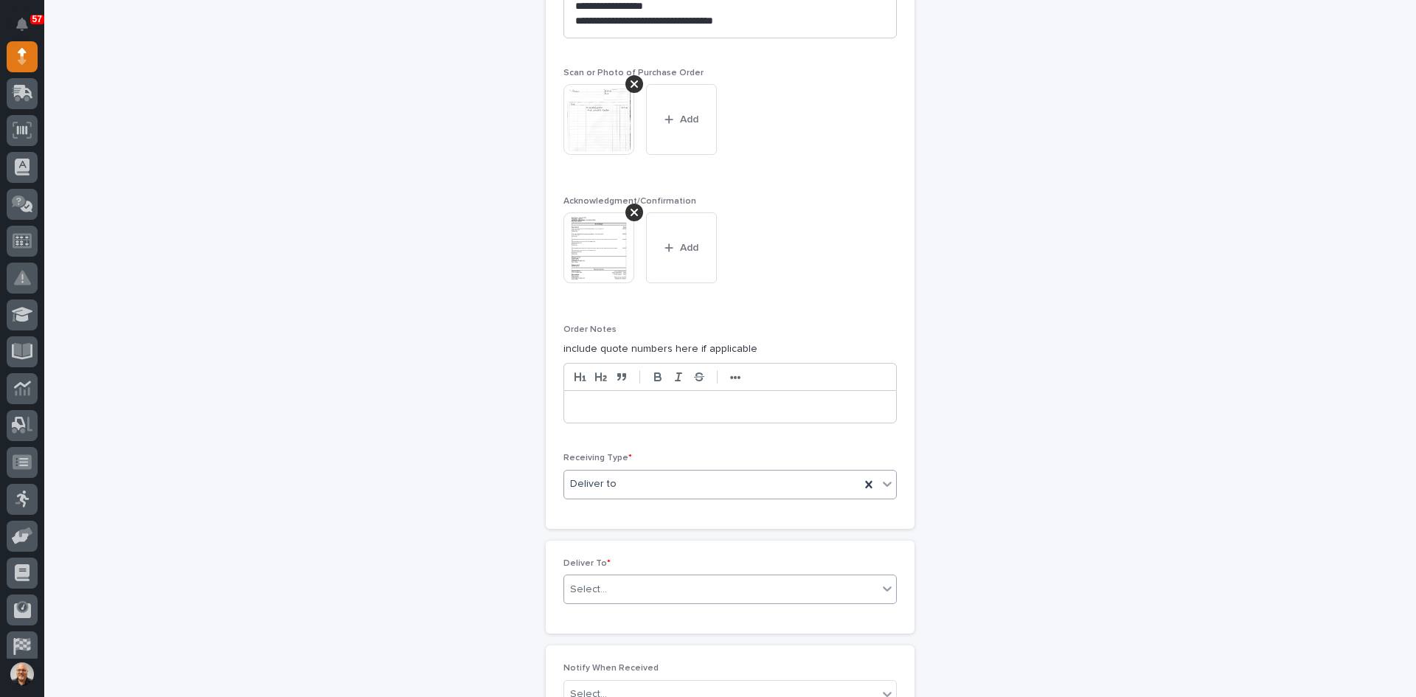
click at [606, 587] on div "Select..." at bounding box center [720, 590] width 313 height 24
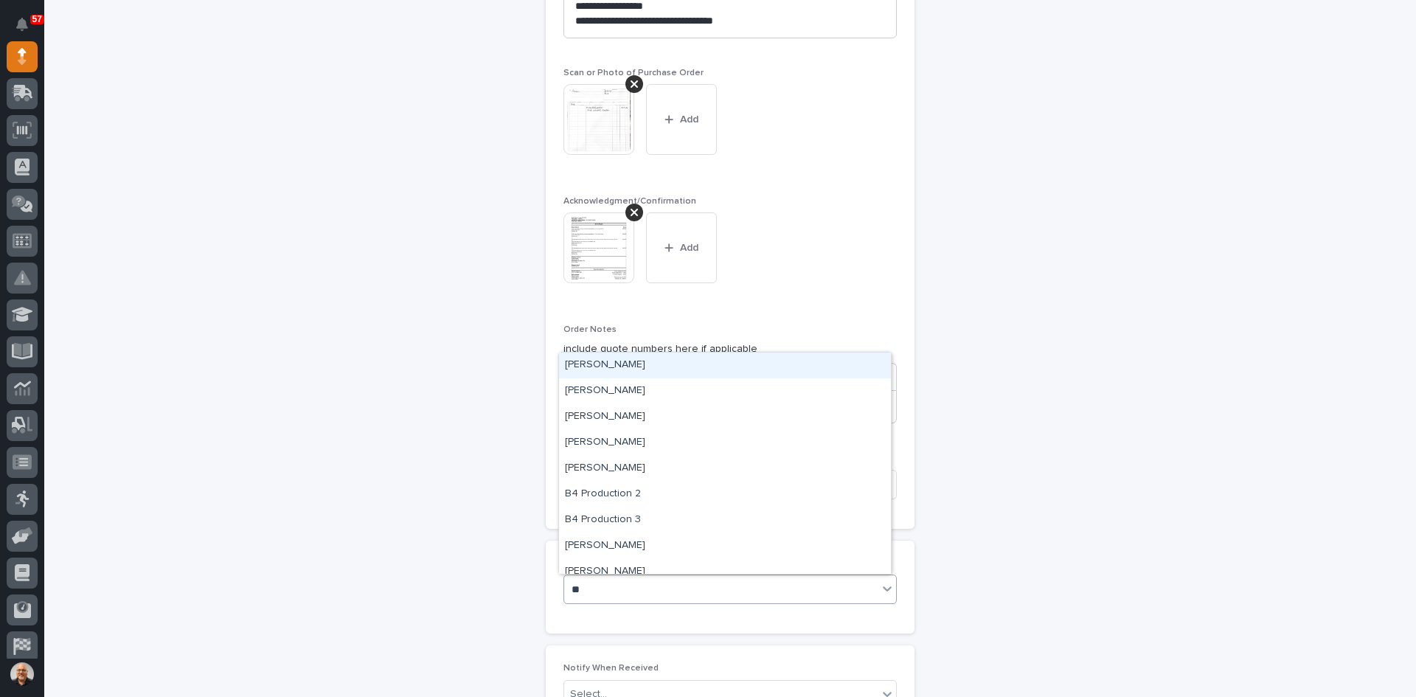
type input "***"
click at [622, 393] on div "[PERSON_NAME]" at bounding box center [725, 391] width 332 height 26
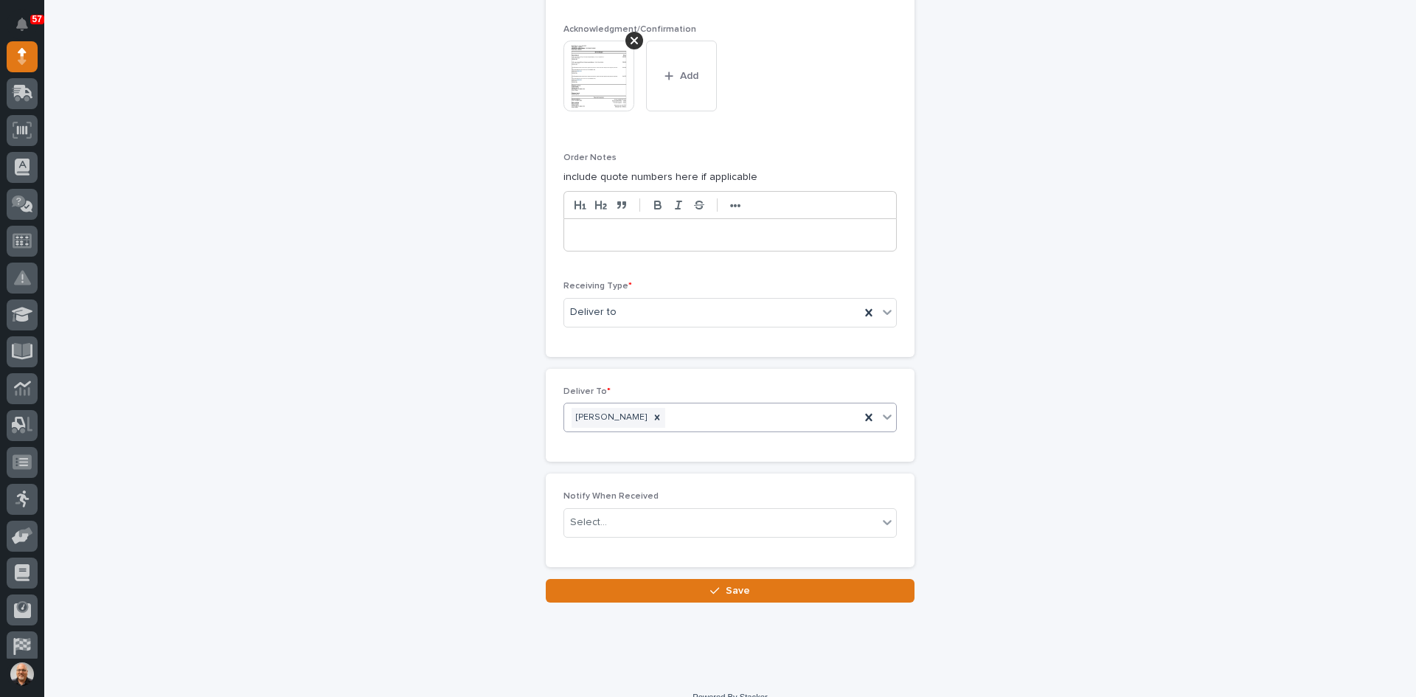
scroll to position [1404, 0]
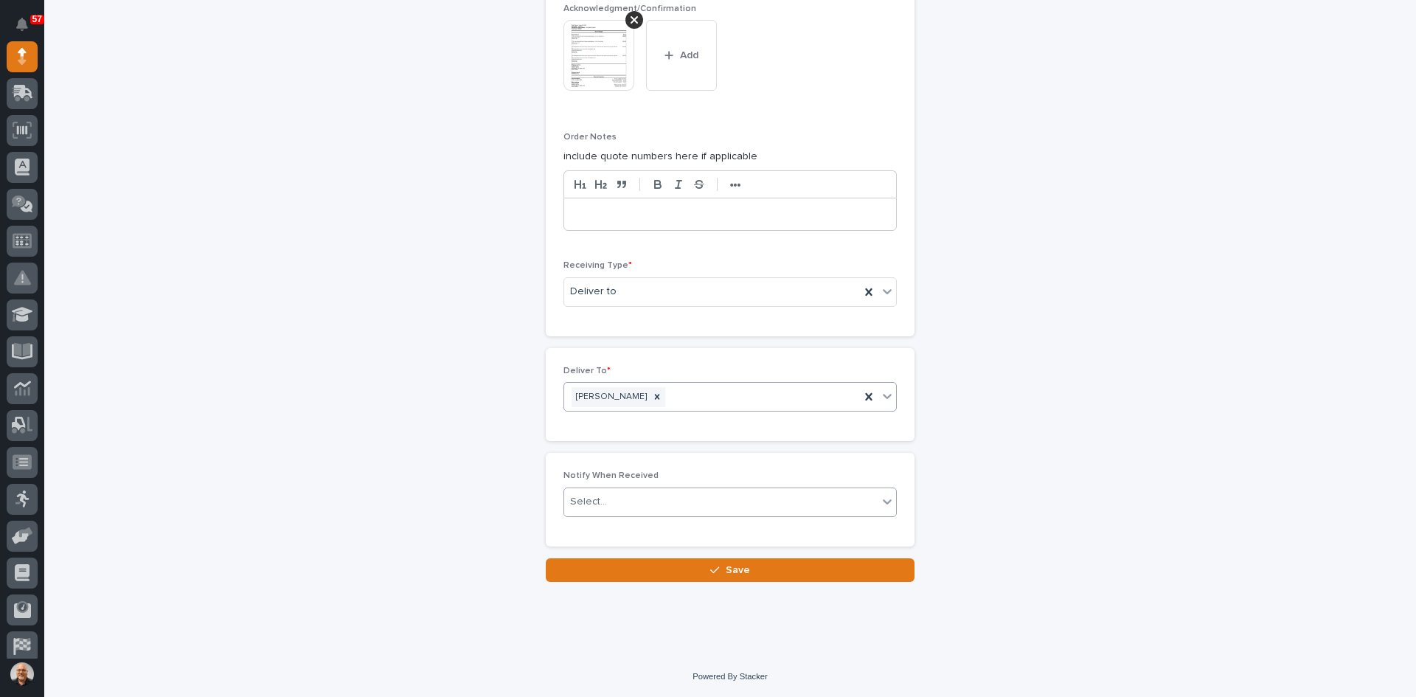
click at [624, 502] on div "Select..." at bounding box center [720, 502] width 313 height 24
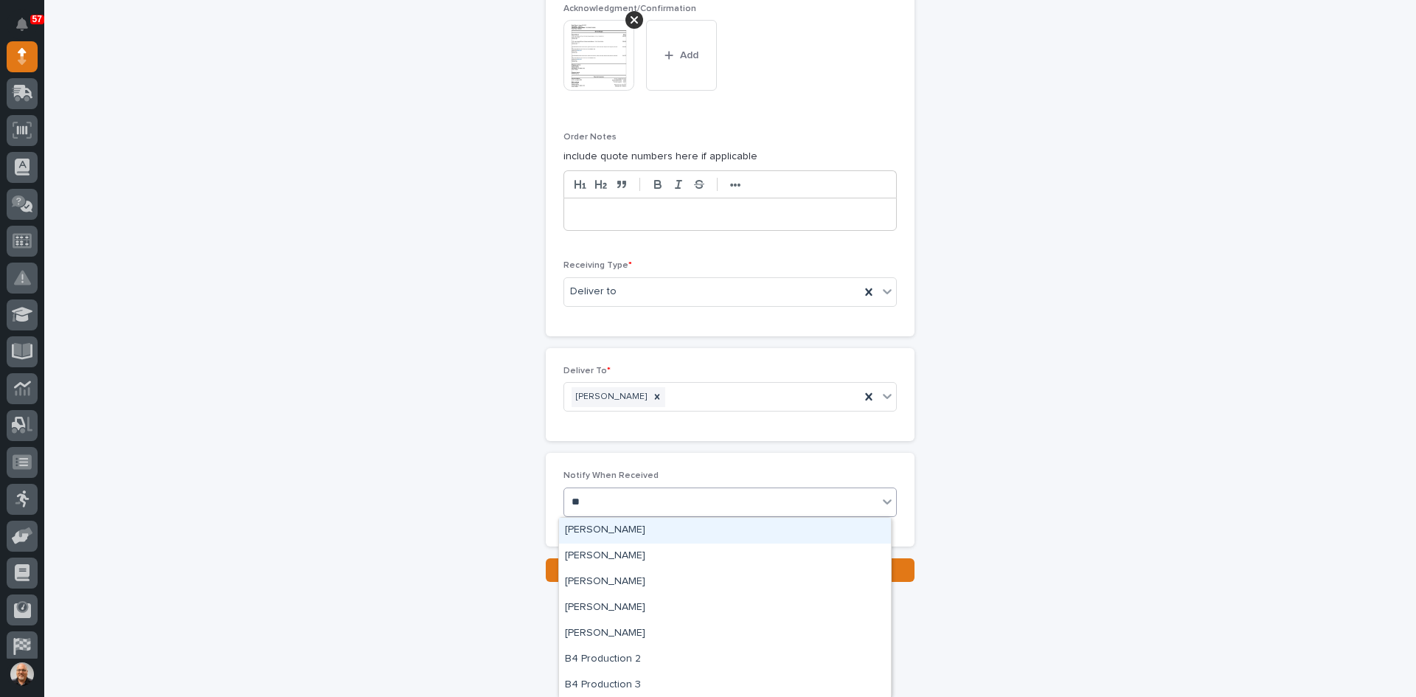
type input "***"
click at [612, 549] on div "[PERSON_NAME]" at bounding box center [725, 557] width 332 height 26
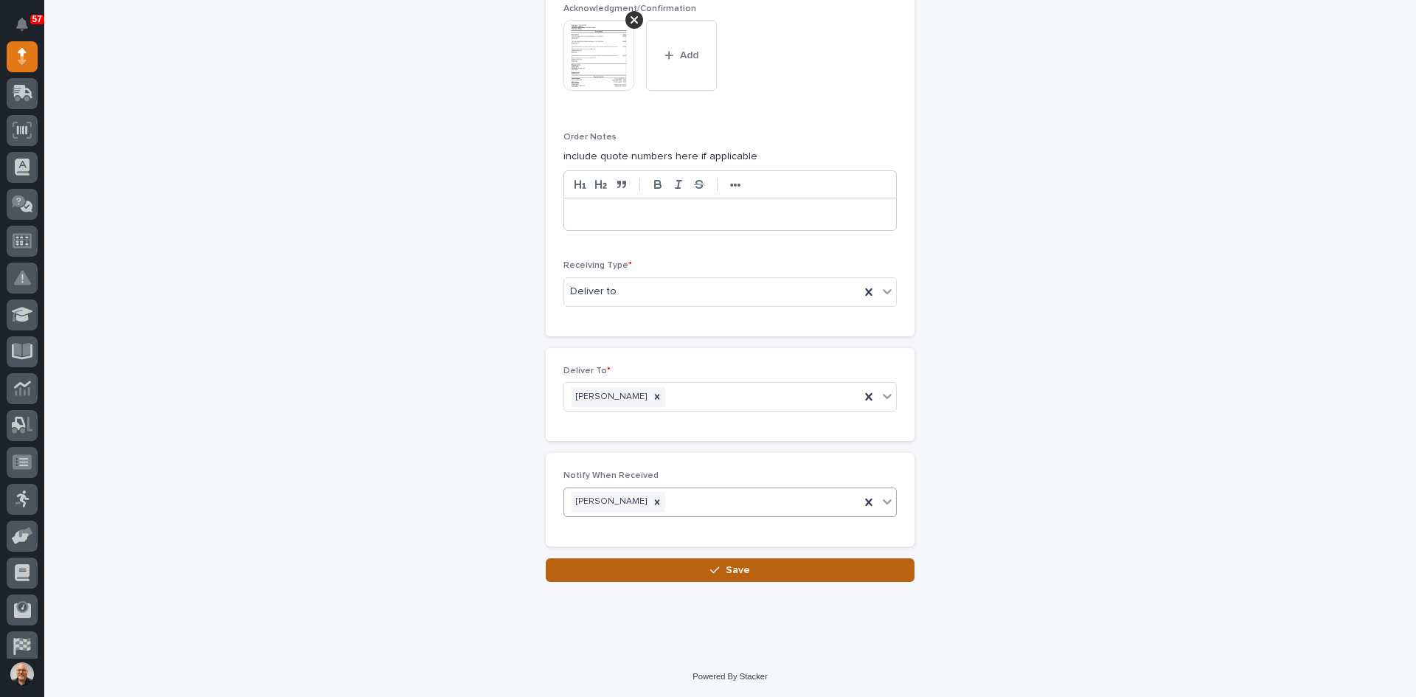
click at [729, 568] on span "Save" at bounding box center [738, 569] width 24 height 13
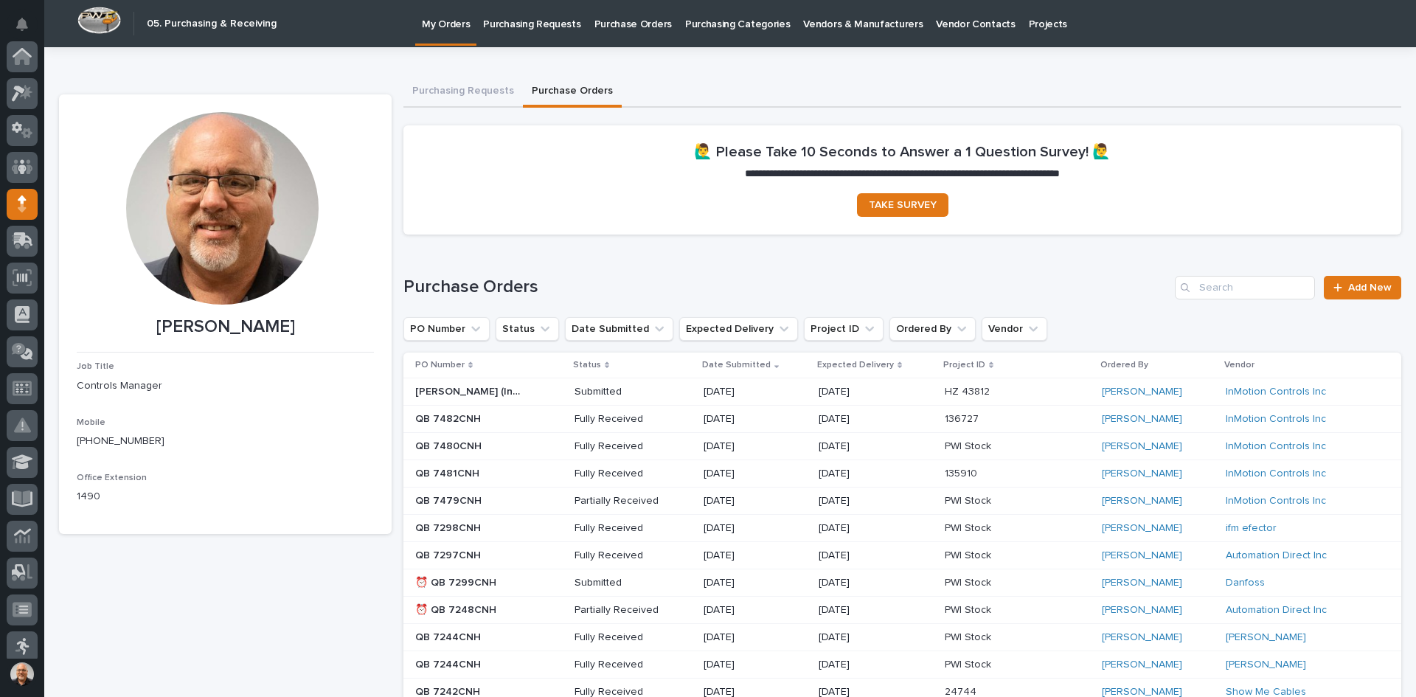
scroll to position [148, 0]
